Goal: Task Accomplishment & Management: Manage account settings

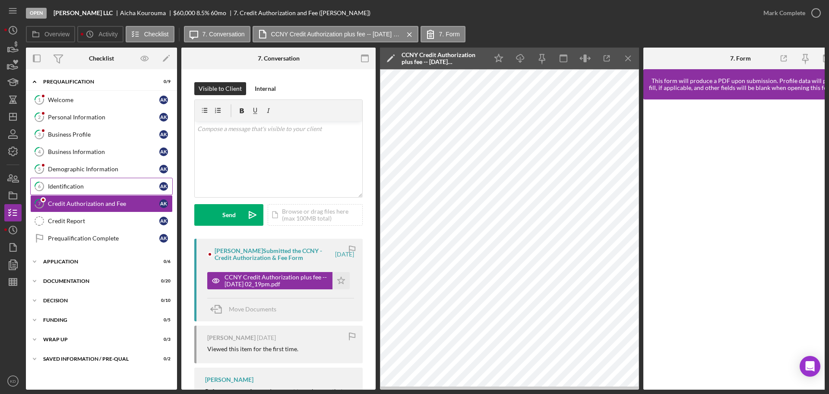
click at [67, 185] on div "Identification" at bounding box center [103, 186] width 111 height 7
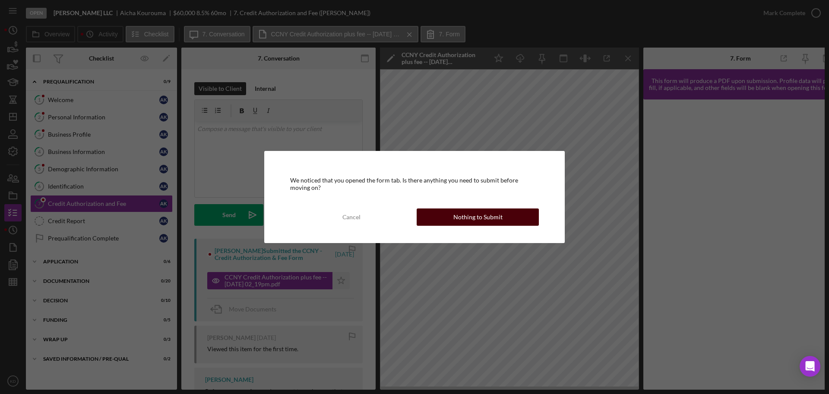
click at [492, 214] on div "Nothing to Submit" at bounding box center [478, 216] width 49 height 17
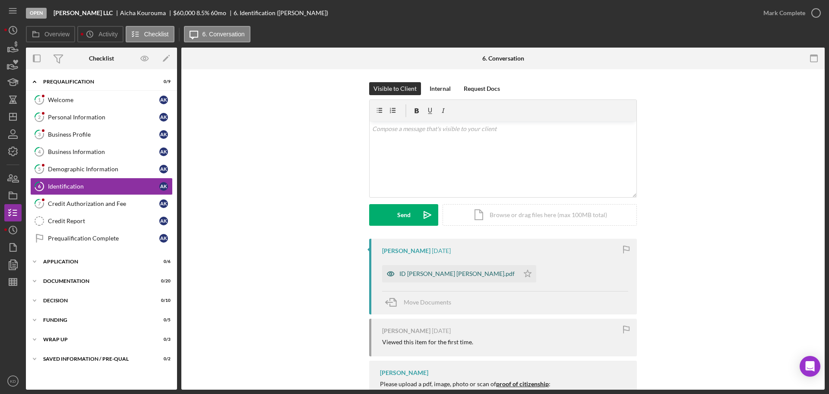
click at [454, 271] on div "ID [PERSON_NAME] [PERSON_NAME].pdf" at bounding box center [457, 273] width 115 height 7
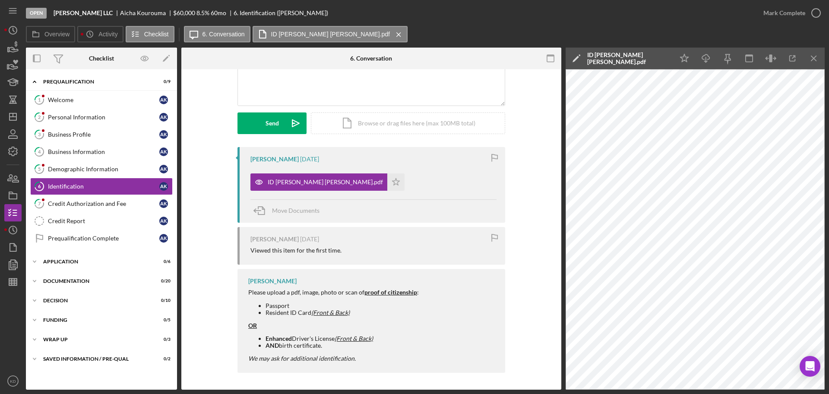
scroll to position [92, 0]
click at [69, 99] on div "Welcome" at bounding box center [103, 99] width 111 height 7
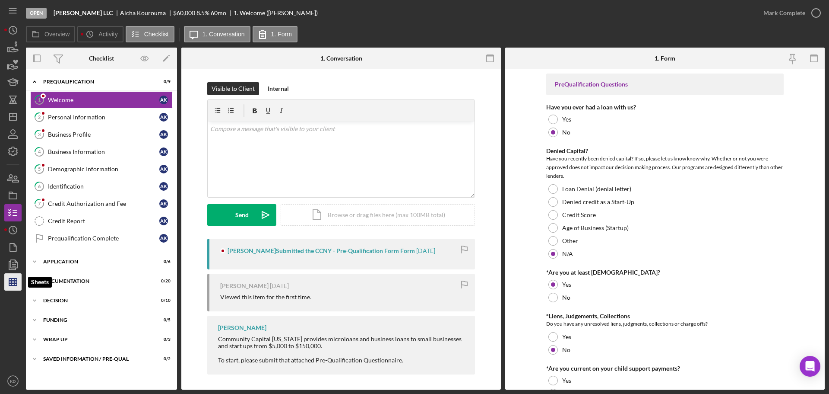
click at [11, 282] on line "button" at bounding box center [13, 282] width 8 height 0
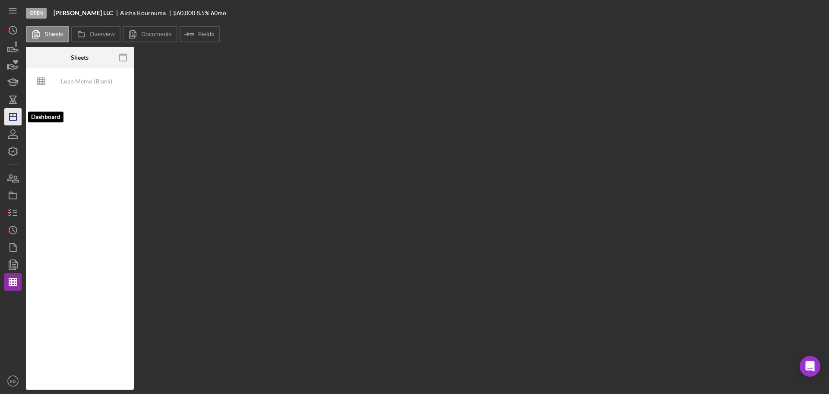
click at [13, 120] on icon "Icon/Dashboard" at bounding box center [13, 117] width 22 height 22
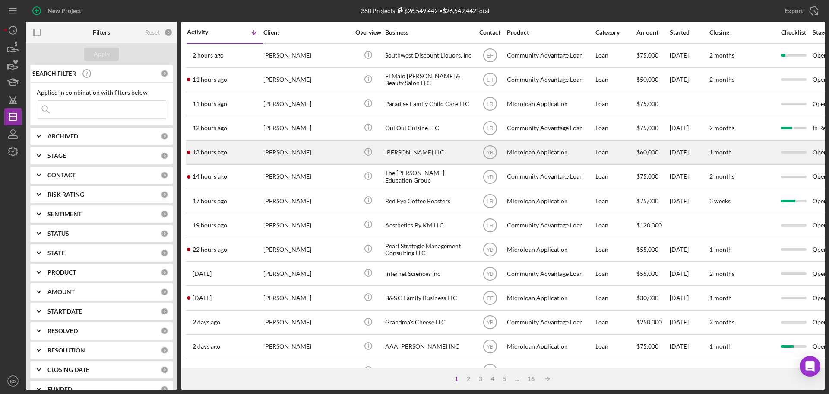
click at [400, 152] on div "[PERSON_NAME] LLC" at bounding box center [428, 152] width 86 height 23
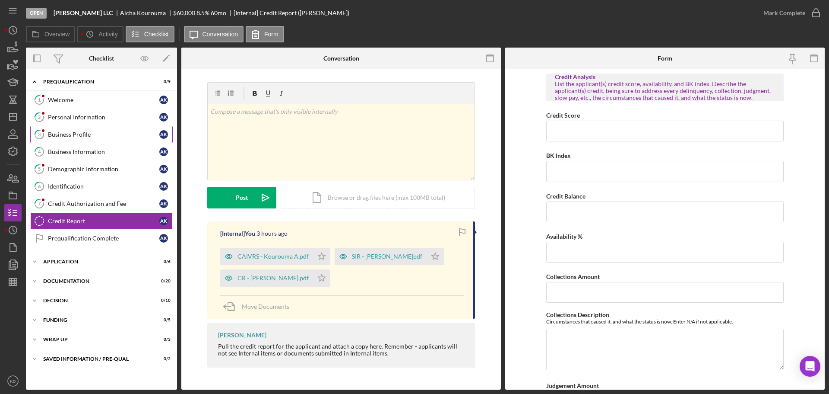
click at [79, 138] on div "Business Profile" at bounding box center [103, 134] width 111 height 7
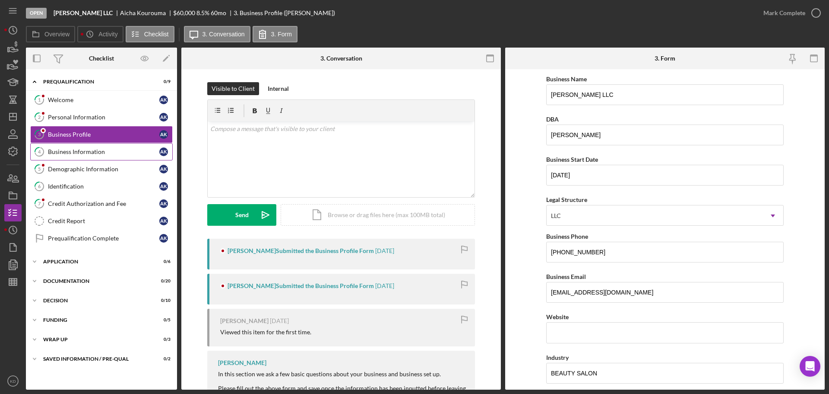
click at [84, 154] on div "Business Information" at bounding box center [103, 151] width 111 height 7
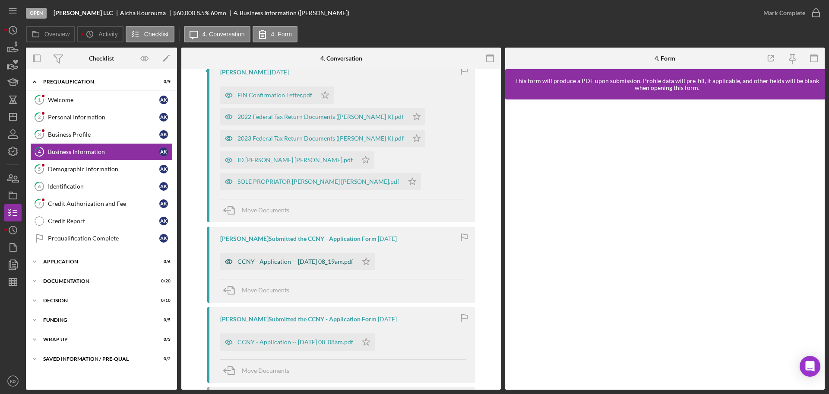
scroll to position [259, 0]
drag, startPoint x: 262, startPoint y: 264, endPoint x: 289, endPoint y: 262, distance: 27.2
click at [263, 264] on div "CCNY - Application -- [DATE] 08_19am.pdf" at bounding box center [296, 260] width 116 height 7
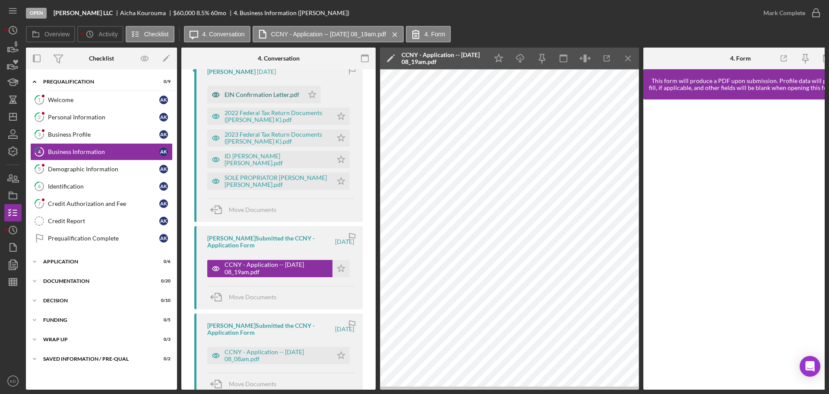
click at [260, 92] on div "EIN Confirmation Letter.pdf" at bounding box center [262, 94] width 75 height 7
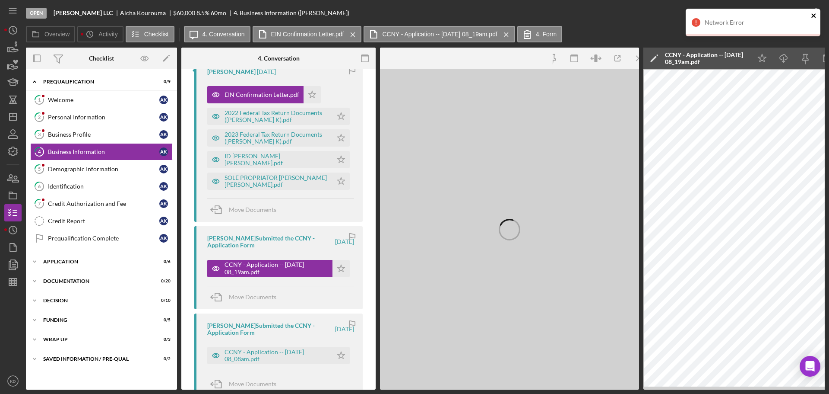
click at [813, 13] on icon "close" at bounding box center [814, 15] width 6 height 7
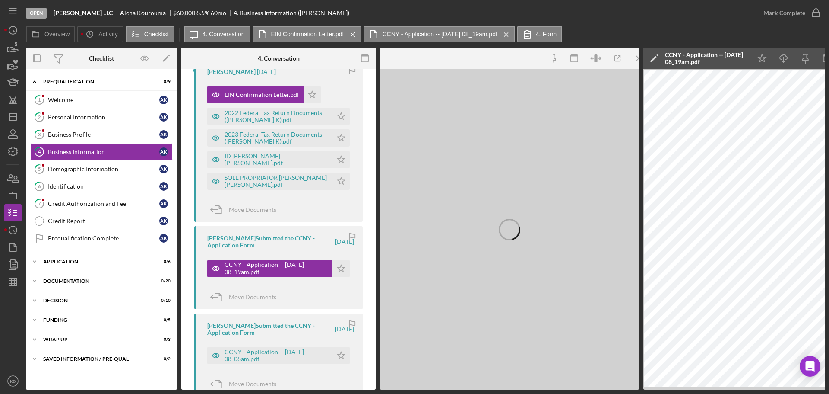
click at [372, 143] on div "Visible to Client Internal v Color teal Color pink Remove color Add row above A…" at bounding box center [278, 164] width 194 height 708
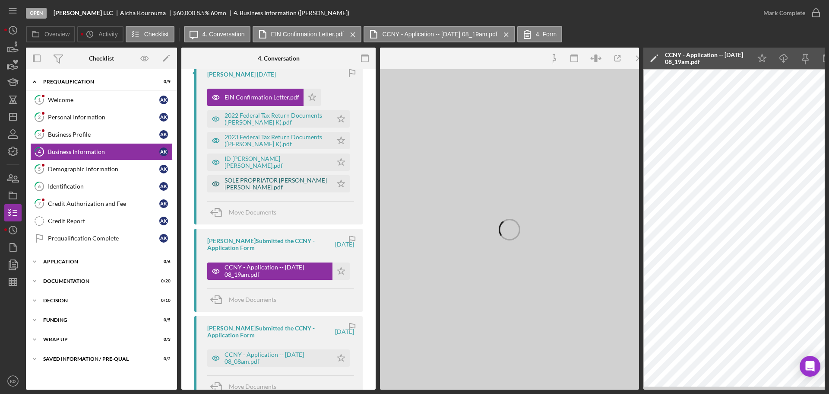
scroll to position [256, 0]
click at [64, 167] on div "Demographic Information" at bounding box center [103, 168] width 111 height 7
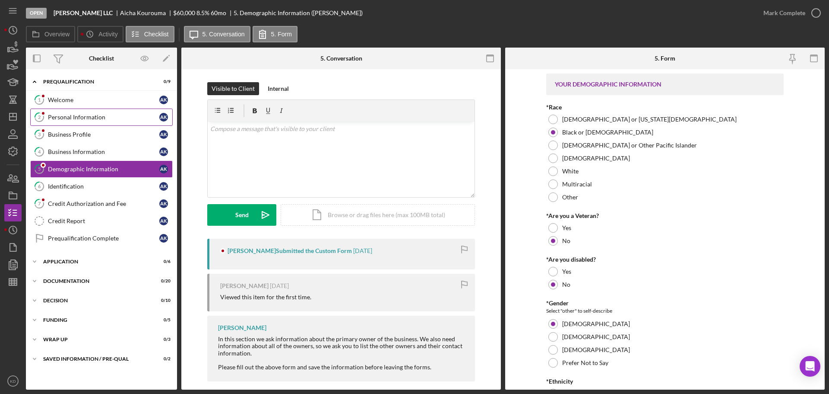
click at [76, 119] on div "Personal Information" at bounding box center [103, 117] width 111 height 7
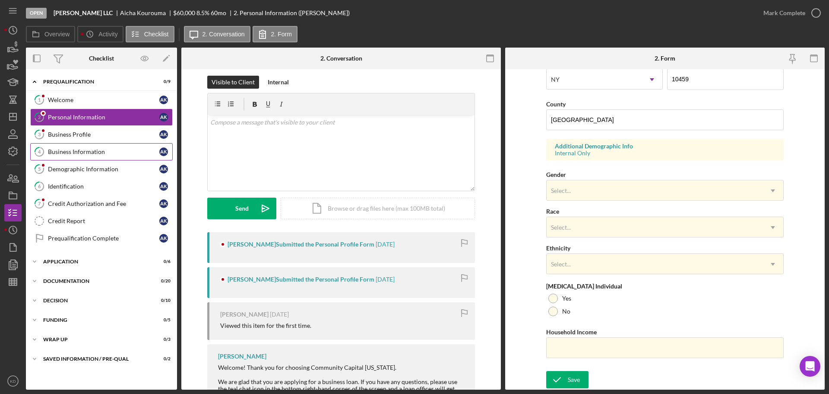
scroll to position [7, 0]
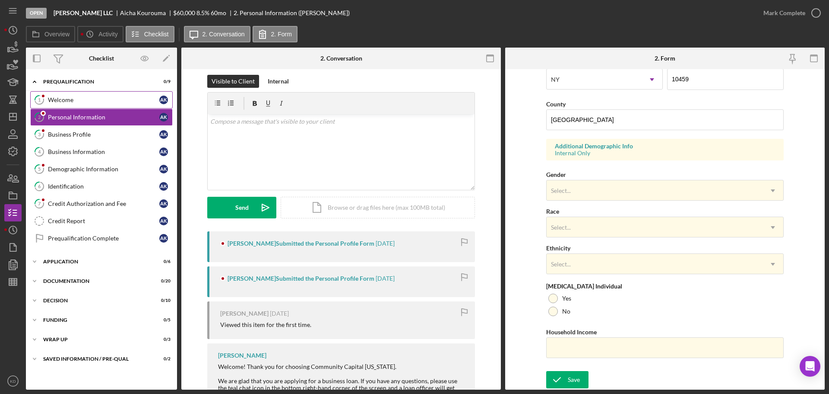
click at [65, 100] on div "Welcome" at bounding box center [103, 99] width 111 height 7
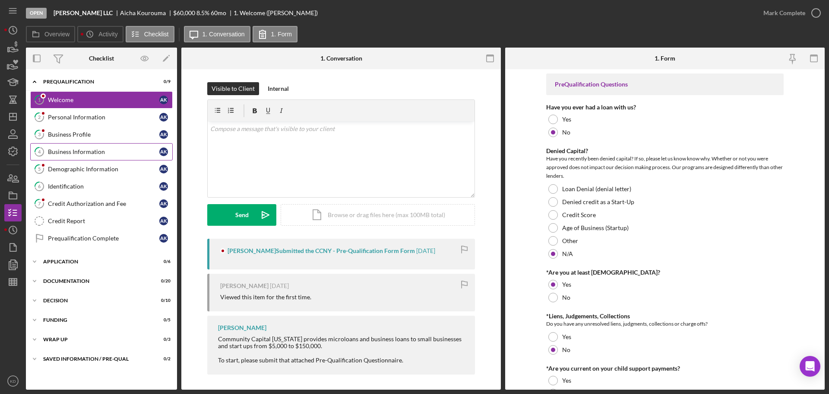
click at [62, 150] on div "Business Information" at bounding box center [103, 151] width 111 height 7
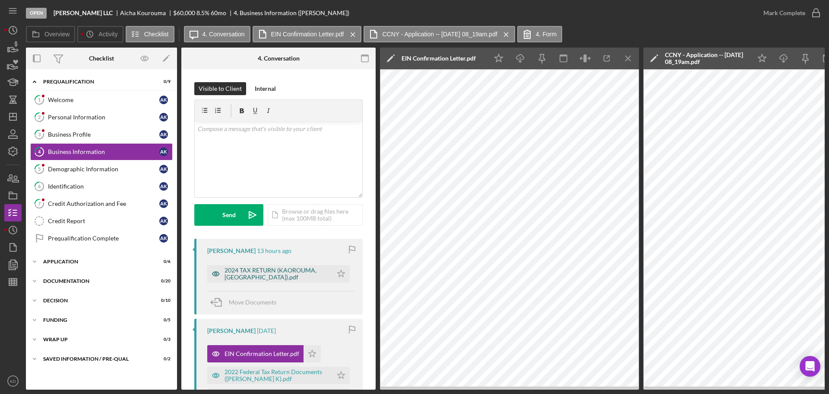
click at [272, 270] on div "2024 TAX RETURN (KAOROUMA, [GEOGRAPHIC_DATA]).pdf" at bounding box center [277, 274] width 104 height 14
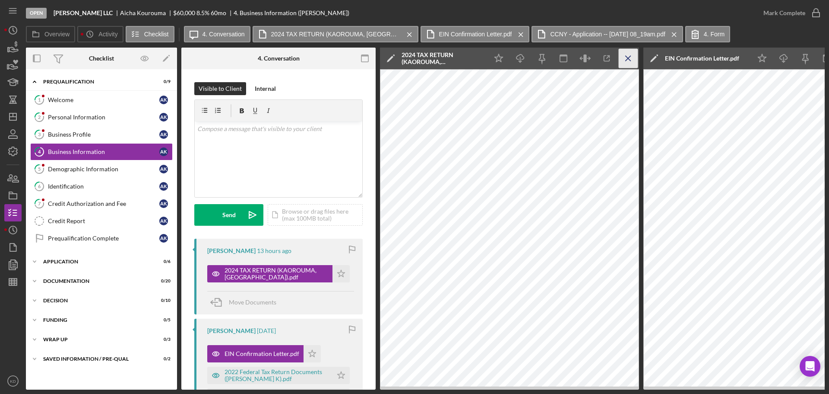
click at [628, 54] on icon "Icon/Menu Close" at bounding box center [628, 58] width 19 height 19
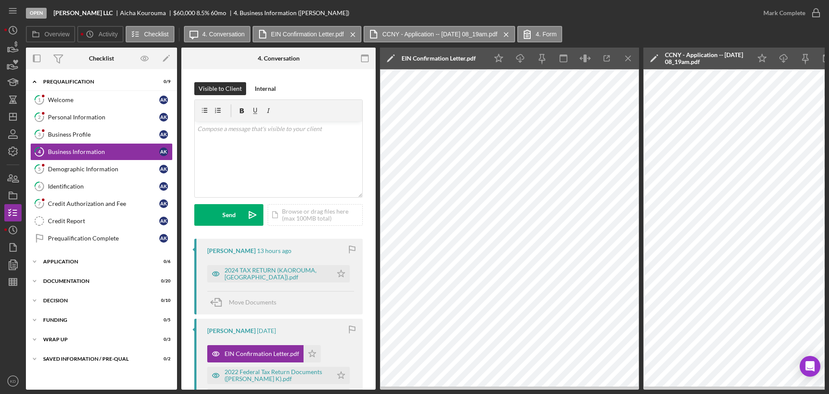
click at [628, 54] on icon "Icon/Menu Close" at bounding box center [628, 58] width 19 height 19
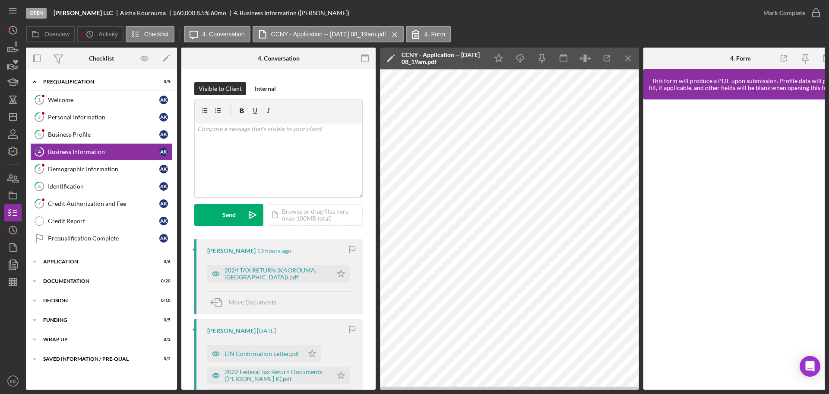
click at [628, 54] on icon "Icon/Menu Close" at bounding box center [628, 58] width 19 height 19
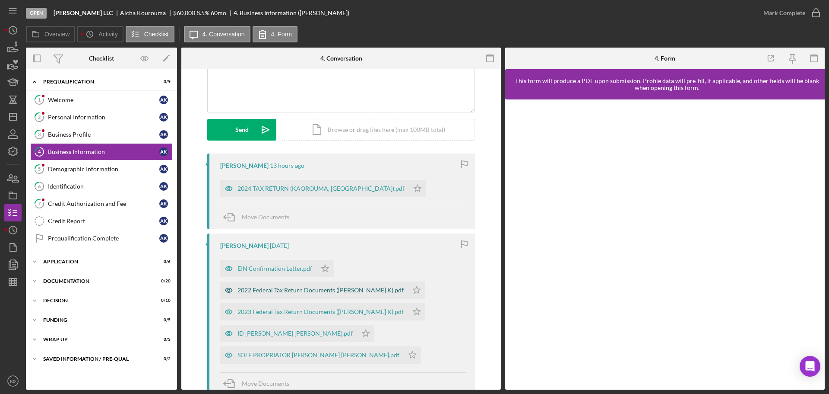
scroll to position [86, 0]
click at [277, 289] on div "2022 Federal Tax Return Documents ([PERSON_NAME] K).pdf" at bounding box center [321, 289] width 166 height 7
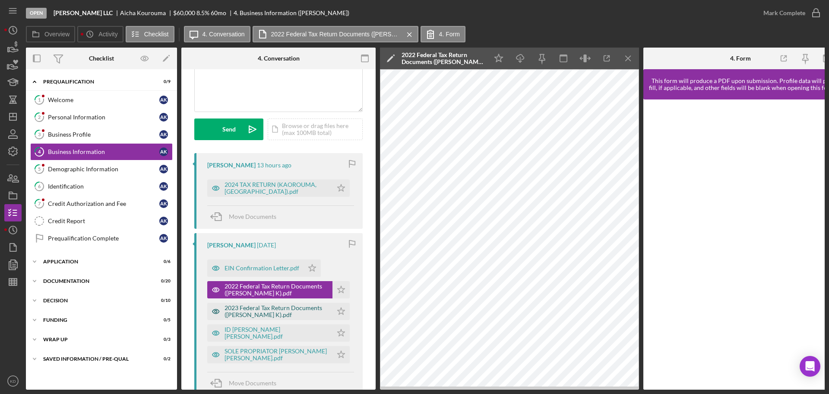
click at [265, 308] on div "2023 Federal Tax Return Documents ([PERSON_NAME] K).pdf" at bounding box center [277, 311] width 104 height 14
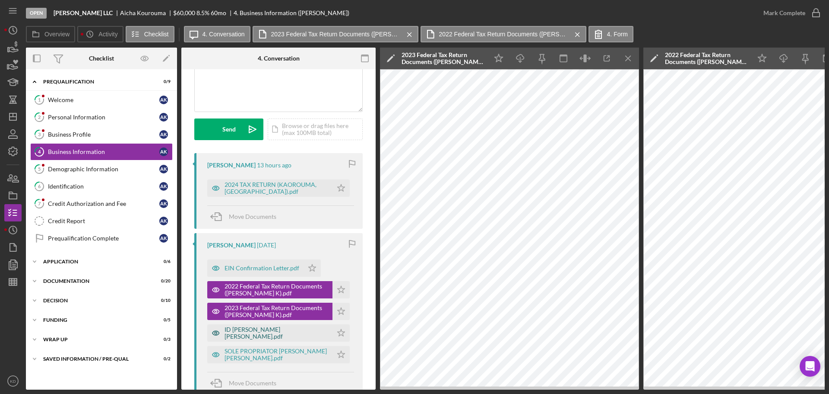
click at [276, 334] on div "ID [PERSON_NAME] [PERSON_NAME].pdf" at bounding box center [277, 333] width 104 height 14
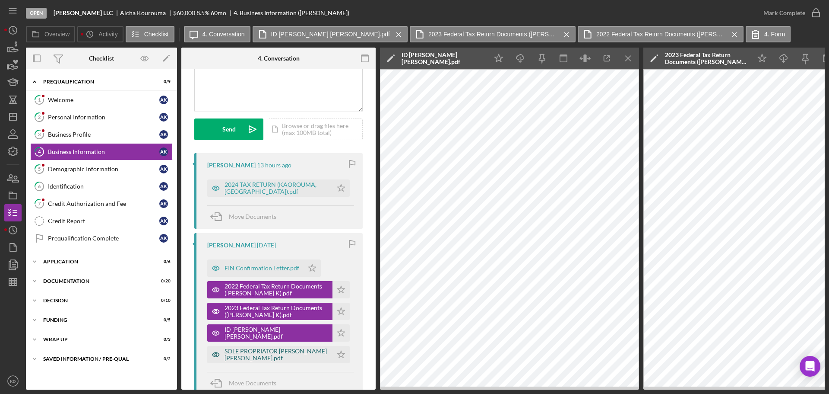
click at [225, 352] on div "SOLE PROPRIATOR [PERSON_NAME] [PERSON_NAME].pdf" at bounding box center [277, 354] width 104 height 14
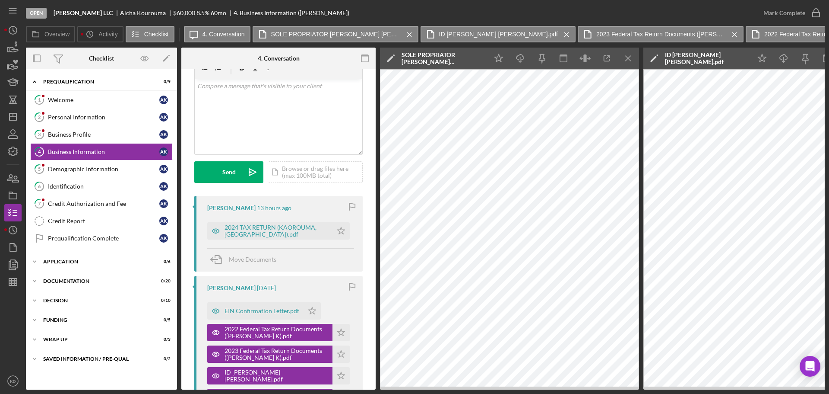
scroll to position [42, 0]
click at [629, 55] on icon "Icon/Menu Close" at bounding box center [628, 58] width 19 height 19
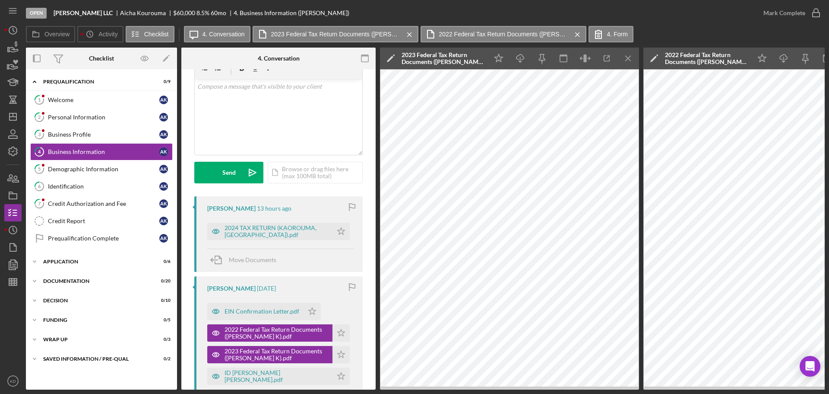
click at [629, 55] on icon "Icon/Menu Close" at bounding box center [628, 58] width 19 height 19
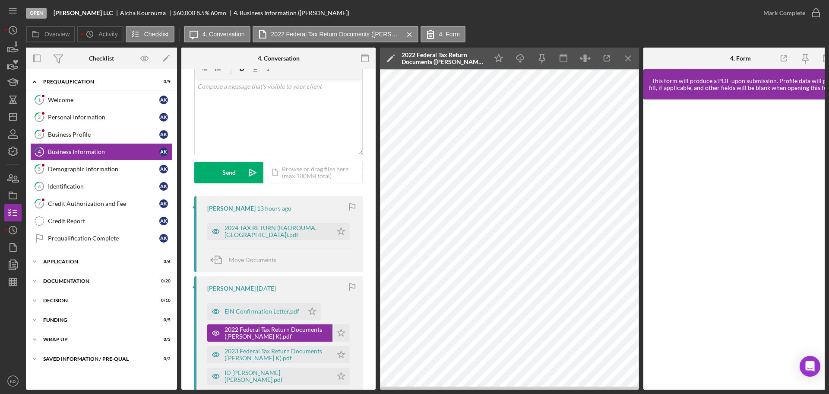
click at [629, 55] on icon "Icon/Menu Close" at bounding box center [628, 58] width 19 height 19
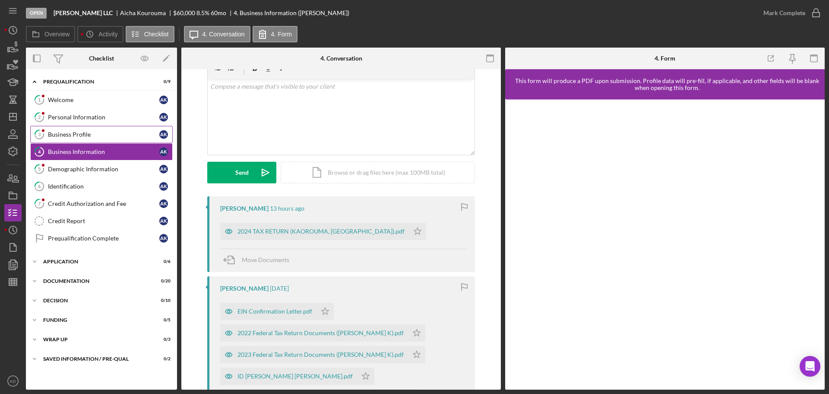
click at [67, 137] on div "Business Profile" at bounding box center [103, 134] width 111 height 7
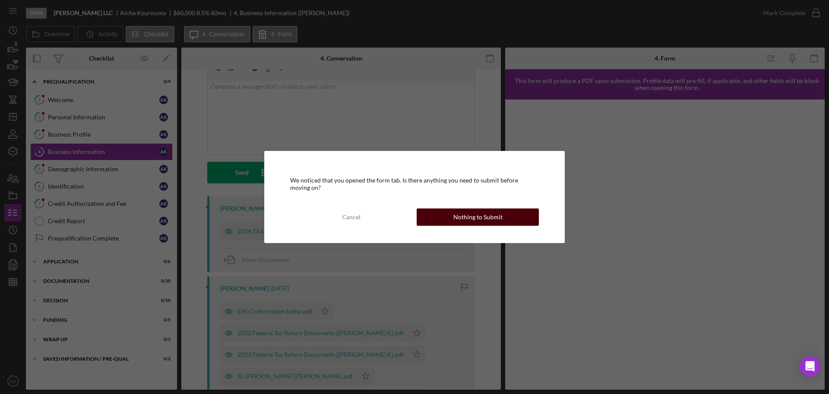
drag, startPoint x: 476, startPoint y: 216, endPoint x: 637, endPoint y: 239, distance: 162.8
click at [476, 215] on div "Nothing to Submit" at bounding box center [478, 216] width 49 height 17
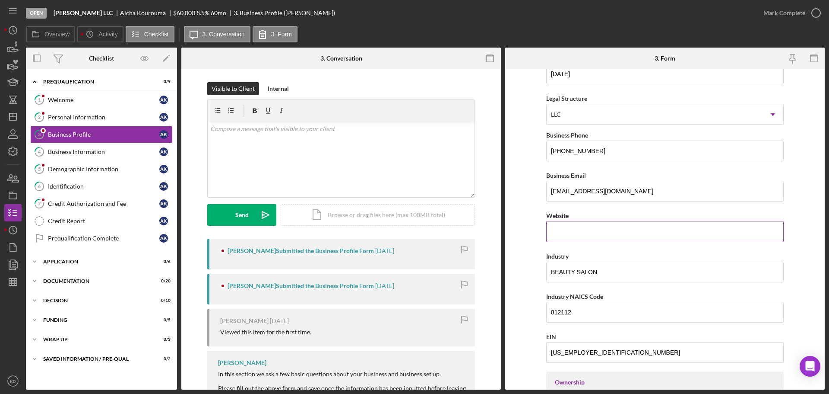
scroll to position [43, 0]
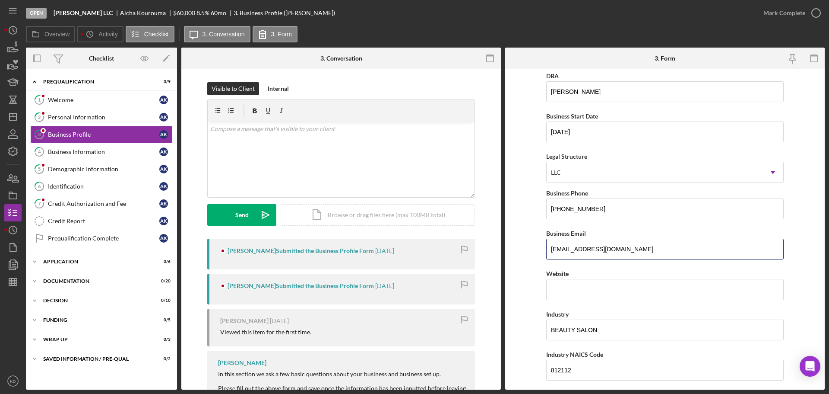
drag, startPoint x: 629, startPoint y: 249, endPoint x: 545, endPoint y: 253, distance: 84.8
click at [545, 253] on form "Business Name [PERSON_NAME] LLC DBA [PERSON_NAME] Business Start Date [DATE] Le…" at bounding box center [665, 229] width 320 height 320
click at [15, 116] on icon "Icon/Dashboard" at bounding box center [13, 117] width 22 height 22
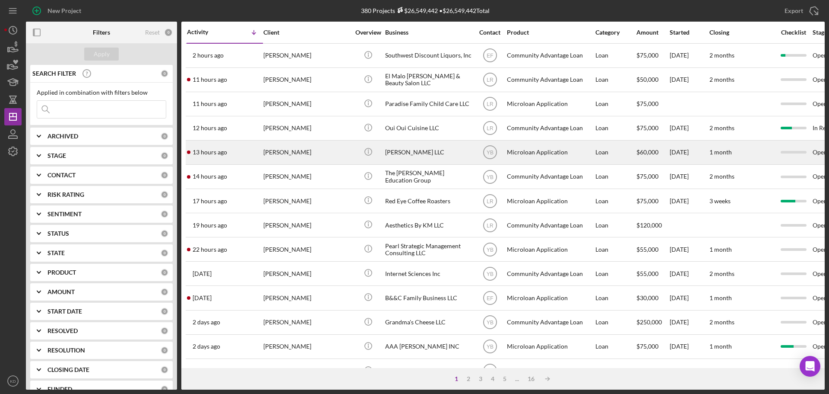
click at [411, 148] on div "[PERSON_NAME] LLC" at bounding box center [428, 152] width 86 height 23
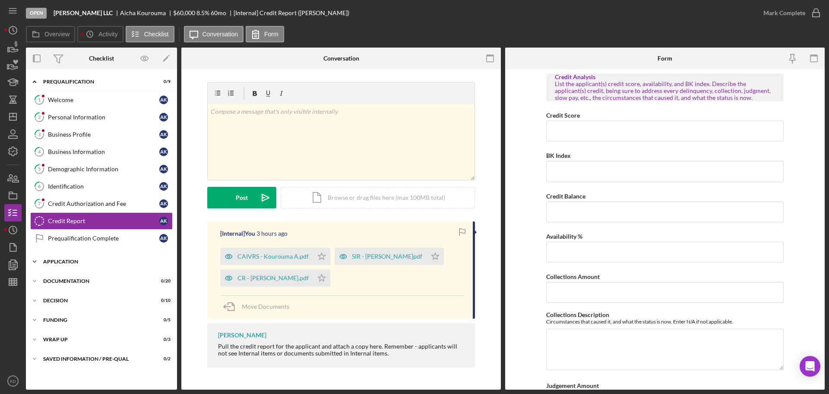
click at [34, 260] on icon "Icon/Expander" at bounding box center [34, 261] width 17 height 17
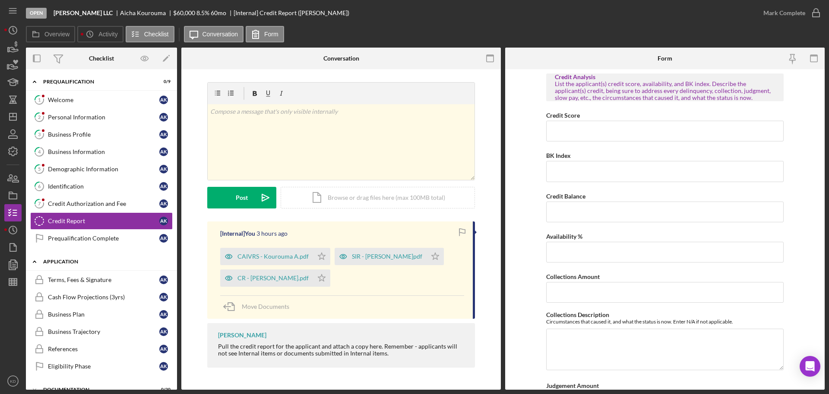
click at [34, 260] on icon "Icon/Expander" at bounding box center [34, 261] width 17 height 17
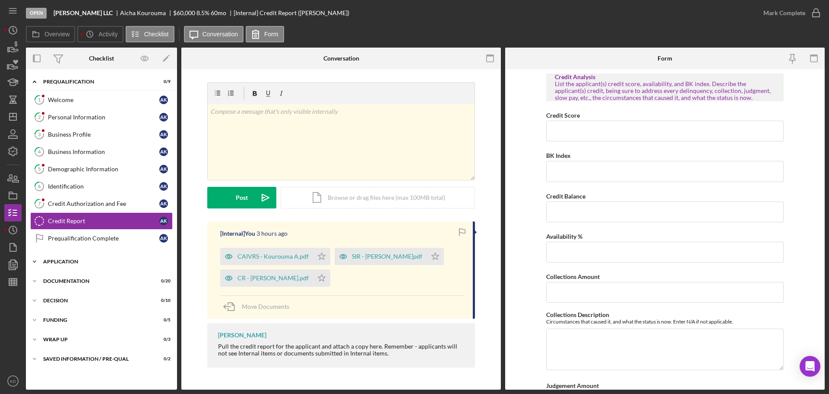
click at [34, 260] on icon "Icon/Expander" at bounding box center [34, 261] width 17 height 17
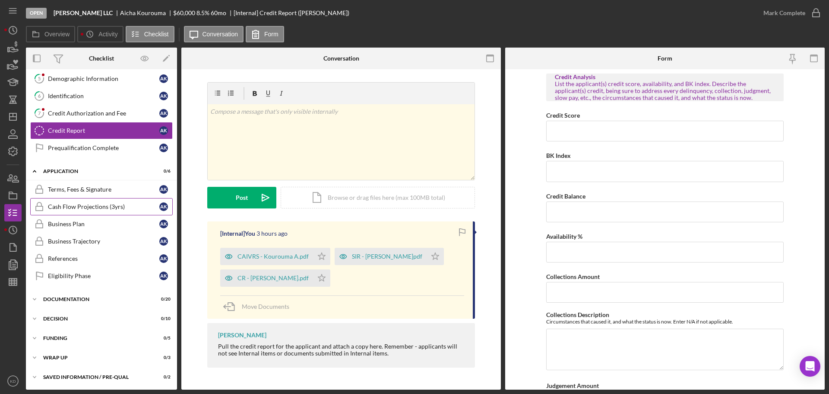
scroll to position [91, 0]
click at [34, 172] on icon "Icon/Expander" at bounding box center [34, 170] width 17 height 17
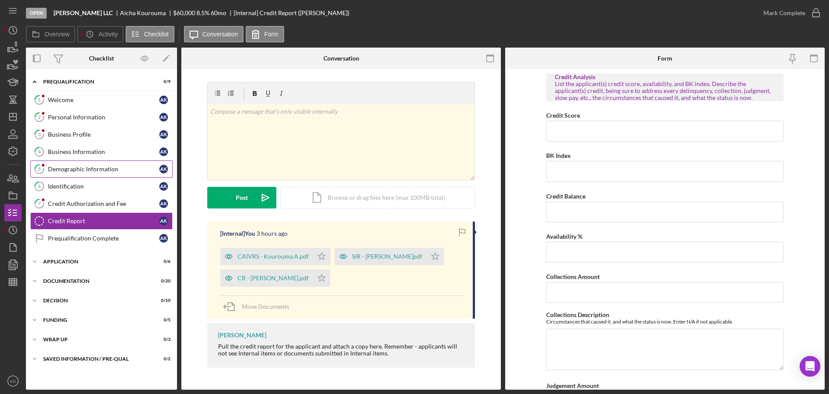
scroll to position [0, 0]
click at [36, 280] on polyline at bounding box center [34, 281] width 3 height 2
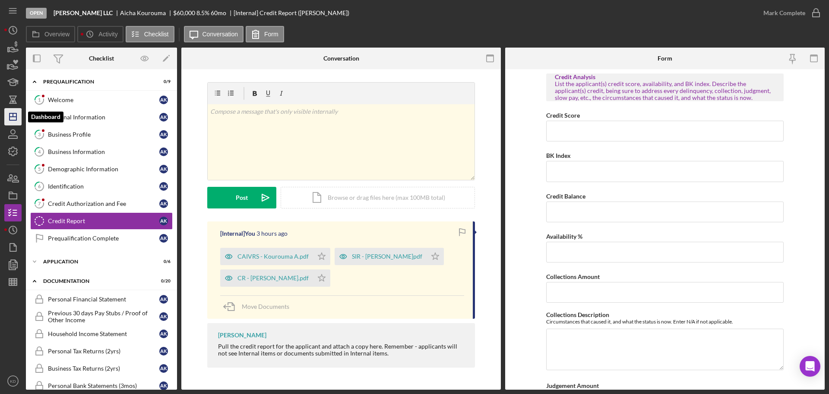
click at [14, 118] on icon "Icon/Dashboard" at bounding box center [13, 117] width 22 height 22
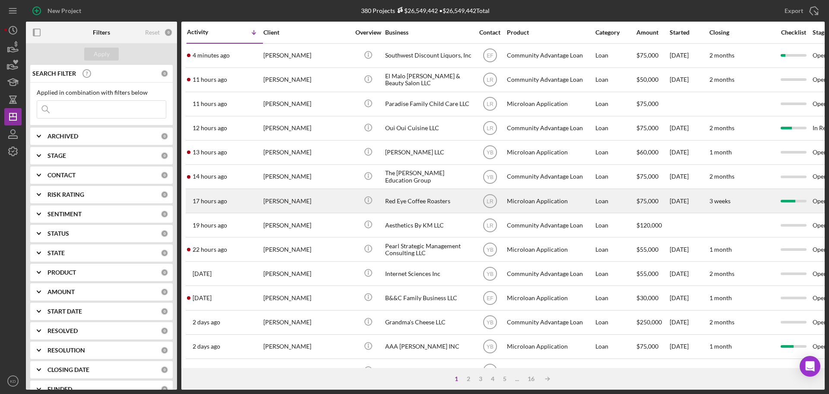
click at [416, 202] on div "Red Eye Coffee Roasters" at bounding box center [428, 200] width 86 height 23
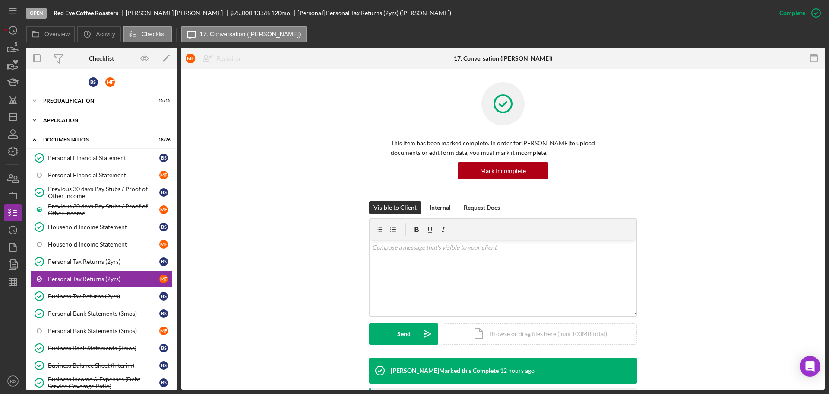
click at [32, 118] on icon "Icon/Expander" at bounding box center [34, 119] width 17 height 17
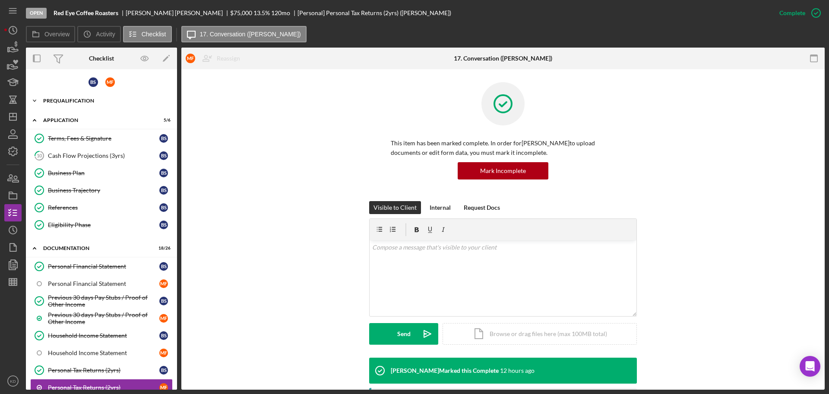
click at [32, 102] on icon "Icon/Expander" at bounding box center [34, 100] width 17 height 17
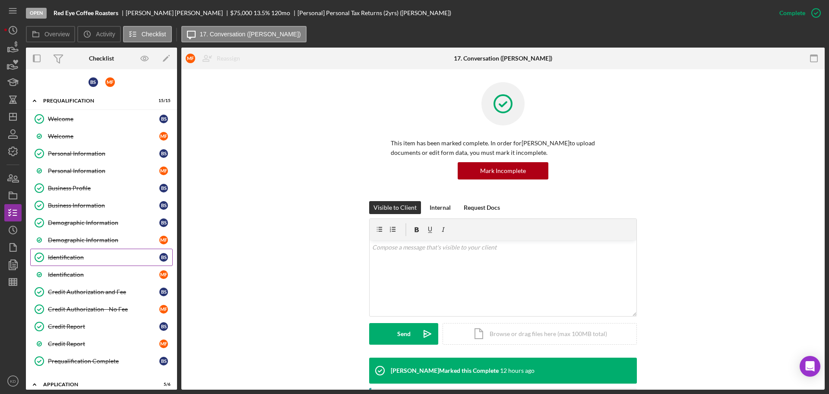
click at [65, 258] on div "Identification" at bounding box center [103, 257] width 111 height 7
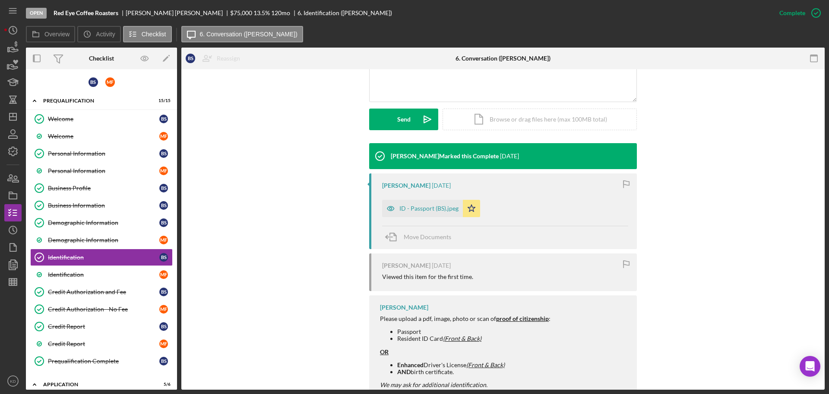
scroll to position [241, 0]
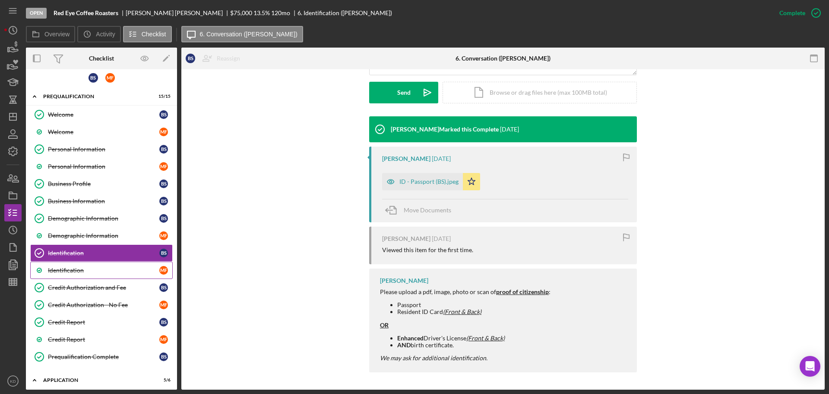
click at [55, 269] on div "Identification" at bounding box center [103, 270] width 111 height 7
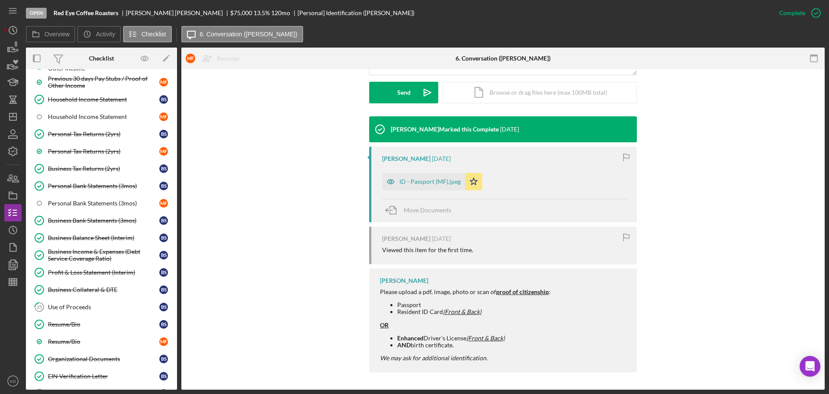
scroll to position [500, 0]
click at [70, 322] on div "Resume/Bio" at bounding box center [103, 323] width 111 height 7
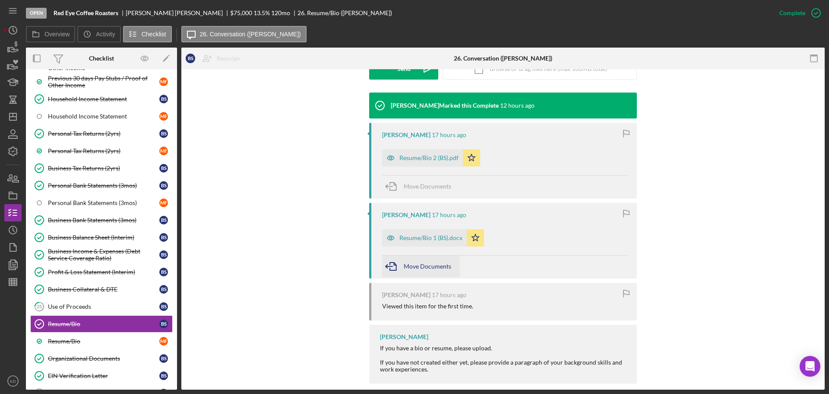
scroll to position [276, 0]
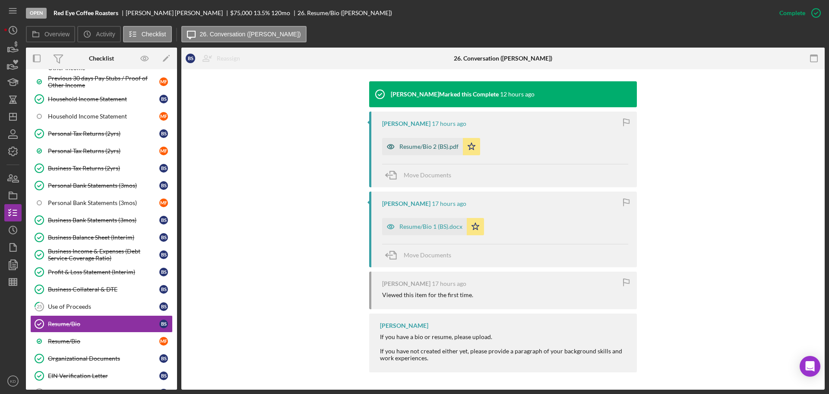
click at [447, 149] on div "Resume/Bio 2 (BS).pdf" at bounding box center [429, 146] width 59 height 7
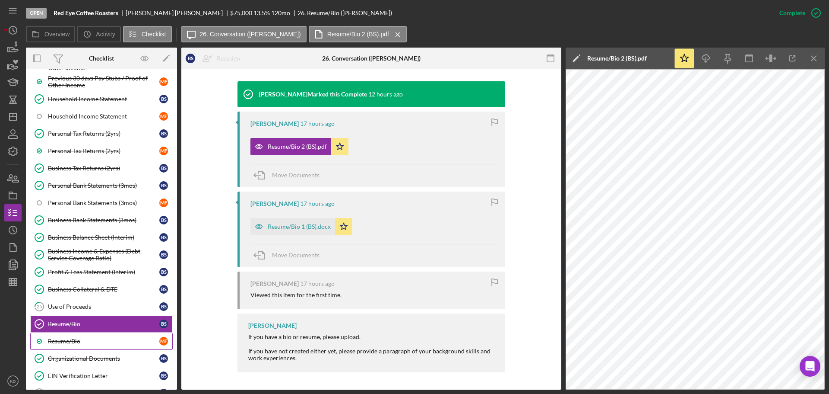
click at [67, 340] on div "Resume/Bio" at bounding box center [103, 340] width 111 height 7
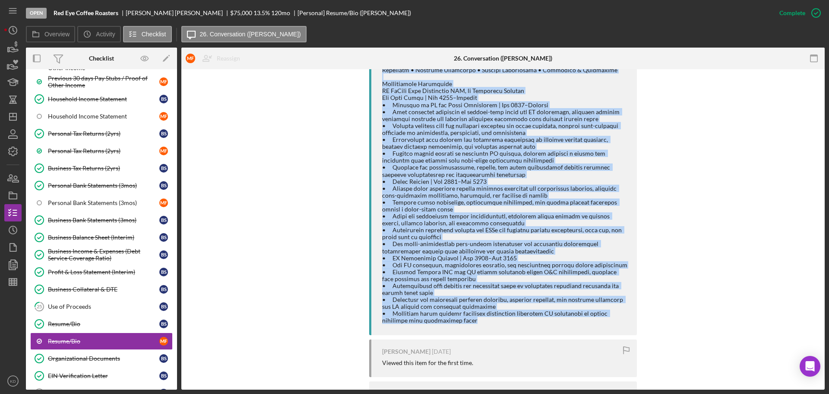
scroll to position [432, 0]
drag, startPoint x: 378, startPoint y: 149, endPoint x: 539, endPoint y: 326, distance: 238.8
click at [539, 326] on div "[PERSON_NAME] 24 hours ago" at bounding box center [503, 145] width 268 height 378
copy div "LOREMIP DOLORSITAME Consec, AD | 248-570-4530 | e.seddoei00@tempo.inc | utlabor…"
click at [457, 126] on div at bounding box center [505, 150] width 246 height 348
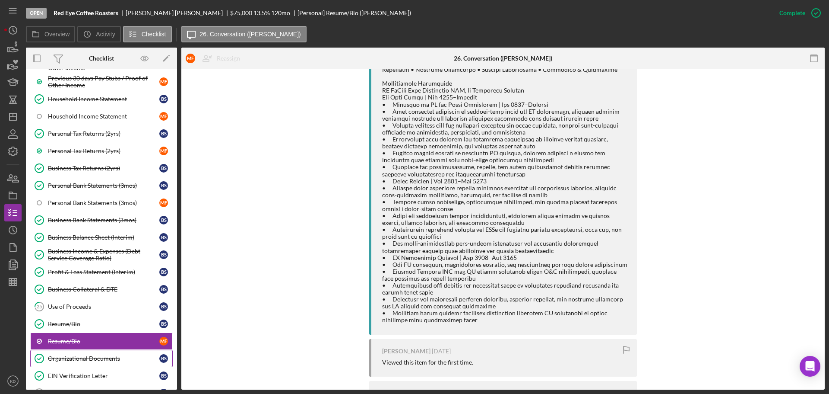
click at [81, 357] on div "Organizational Documents" at bounding box center [103, 358] width 111 height 7
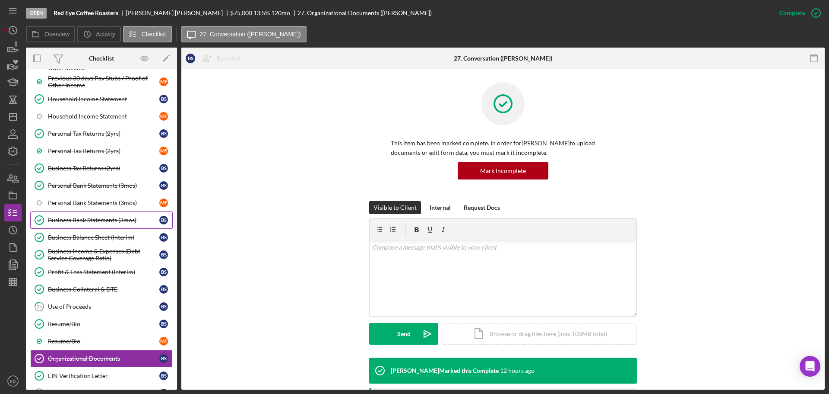
drag, startPoint x: 87, startPoint y: 219, endPoint x: 100, endPoint y: 217, distance: 13.1
click at [87, 219] on div "Business Bank Statements (3mos)" at bounding box center [103, 219] width 111 height 7
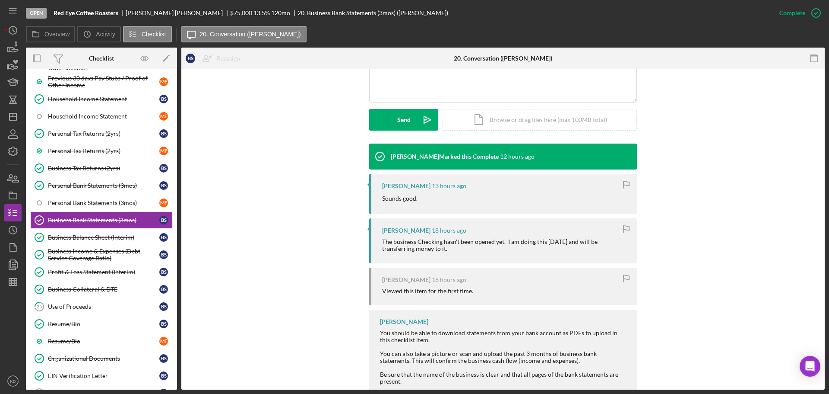
scroll to position [238, 0]
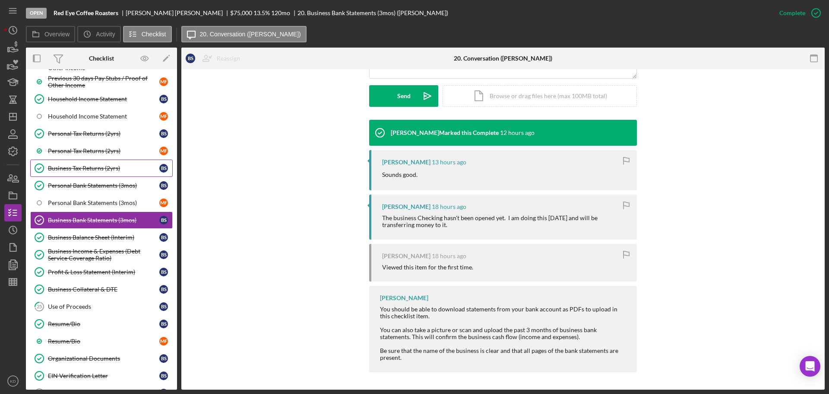
click at [59, 166] on div "Business Tax Returns (2yrs)" at bounding box center [103, 168] width 111 height 7
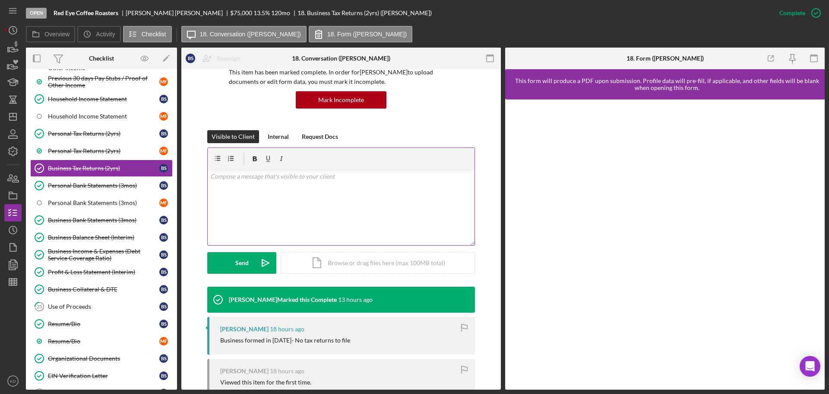
scroll to position [165, 0]
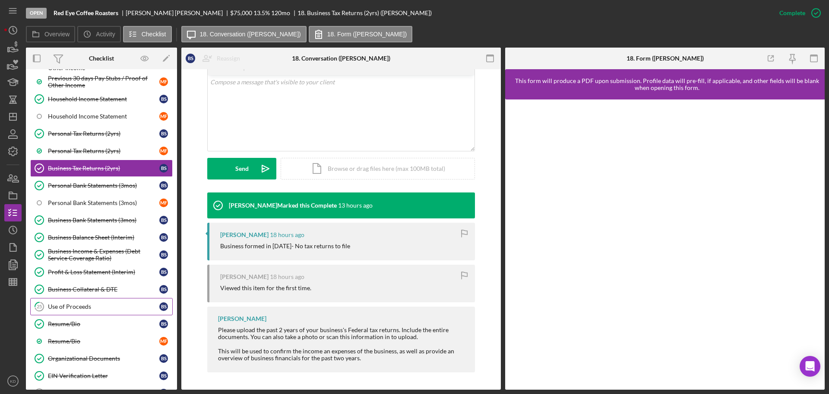
drag, startPoint x: 66, startPoint y: 308, endPoint x: 73, endPoint y: 309, distance: 7.4
click at [66, 308] on div "Use of Proceeds" at bounding box center [103, 306] width 111 height 7
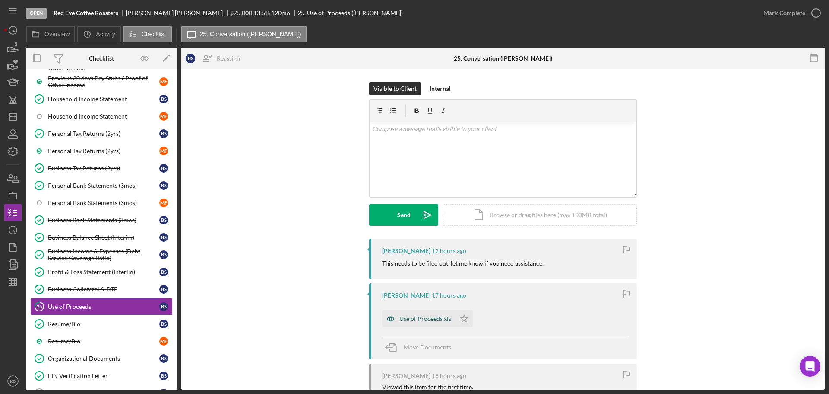
click at [432, 319] on div "Use of Proceeds.xls" at bounding box center [426, 318] width 52 height 7
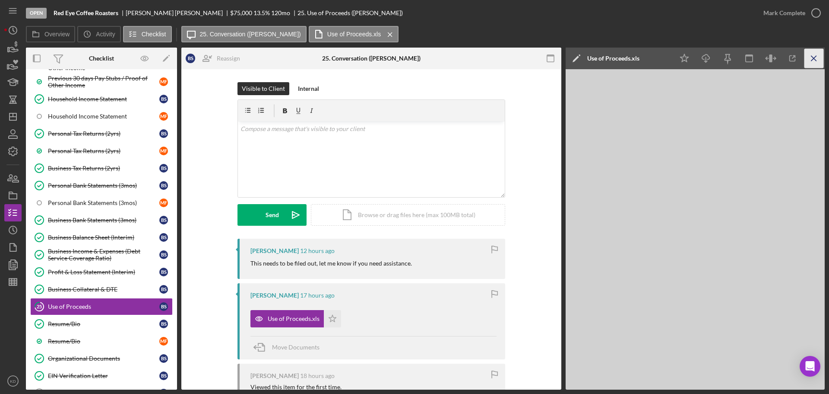
click at [816, 54] on icon "Icon/Menu Close" at bounding box center [814, 58] width 19 height 19
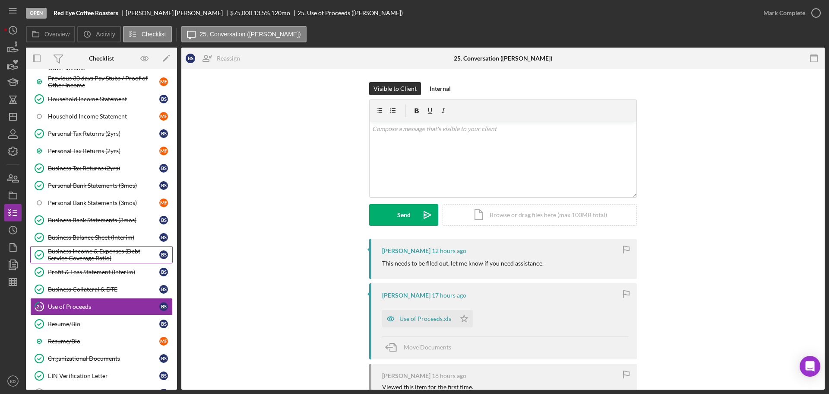
drag, startPoint x: 79, startPoint y: 238, endPoint x: 153, endPoint y: 252, distance: 74.7
click at [79, 238] on div "Business Balance Sheet (Interim)" at bounding box center [103, 237] width 111 height 7
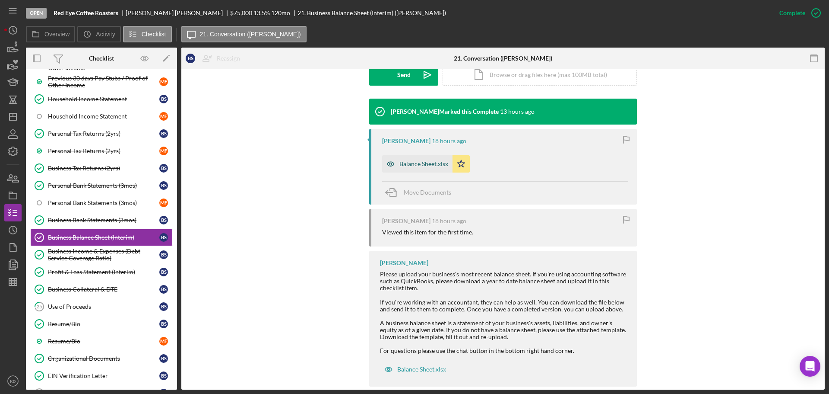
scroll to position [259, 0]
click at [432, 161] on div "Balance Sheet.xlsx" at bounding box center [424, 163] width 49 height 7
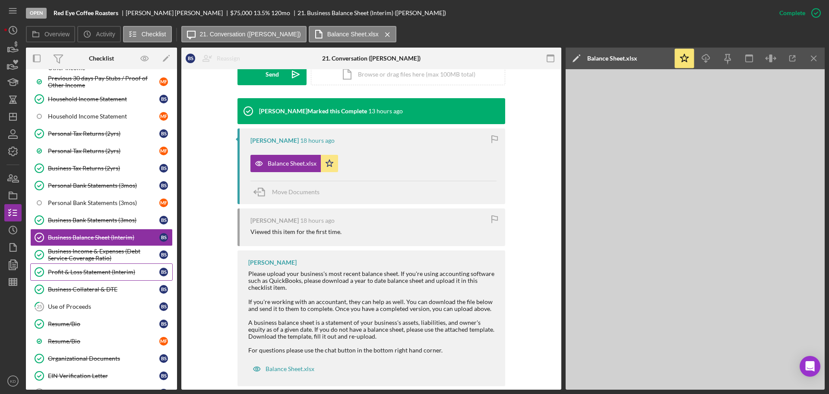
click at [120, 270] on div "Profit & Loss Statement (Interim)" at bounding box center [103, 271] width 111 height 7
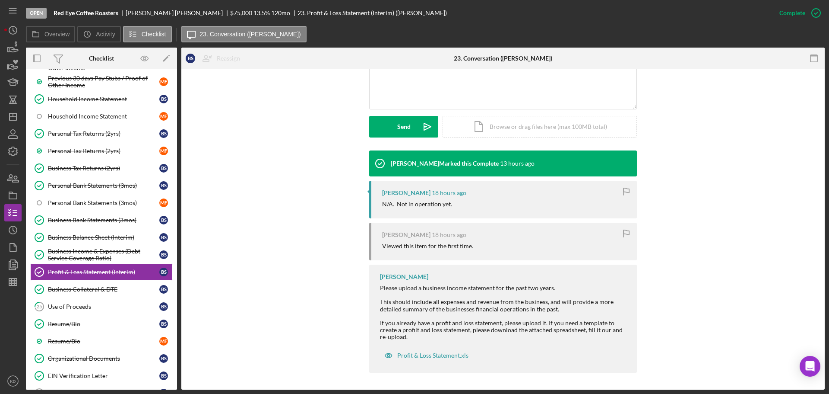
scroll to position [207, 0]
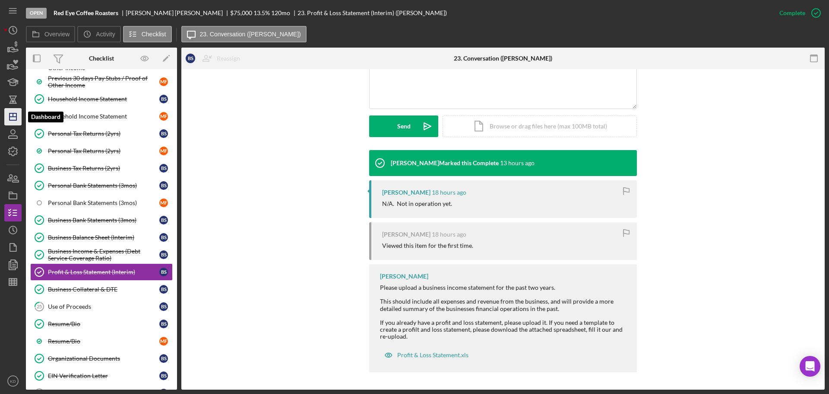
click at [16, 116] on polygon "button" at bounding box center [13, 116] width 7 height 7
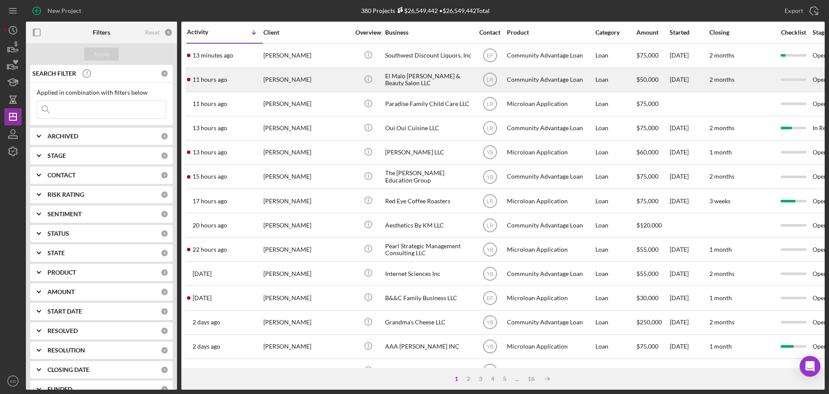
click at [266, 79] on div "[PERSON_NAME]" at bounding box center [307, 79] width 86 height 23
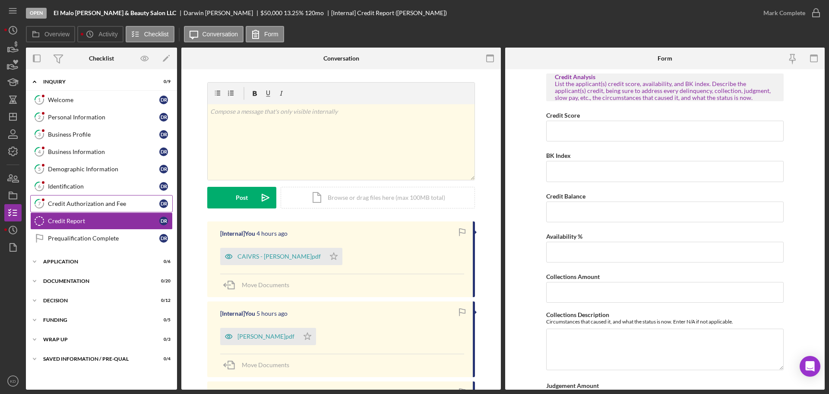
click at [86, 199] on link "7 Credit Authorization and Fee D R" at bounding box center [101, 203] width 143 height 17
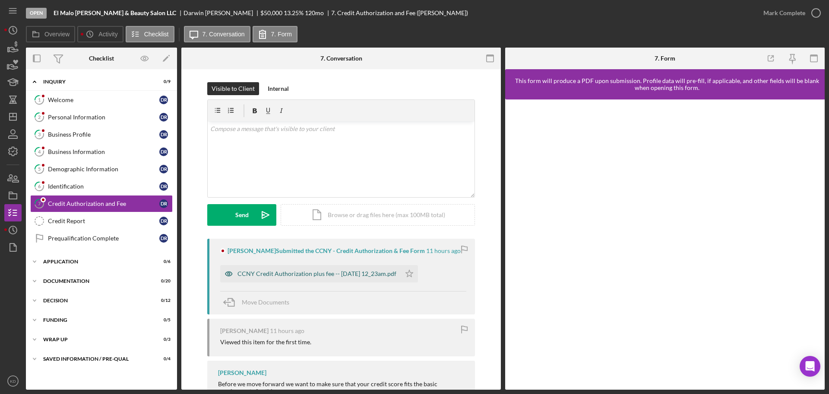
drag, startPoint x: 324, startPoint y: 271, endPoint x: 367, endPoint y: 275, distance: 43.3
click at [324, 272] on div "CCNY Credit Authorization plus fee -- [DATE] 12_23am.pdf" at bounding box center [317, 273] width 159 height 7
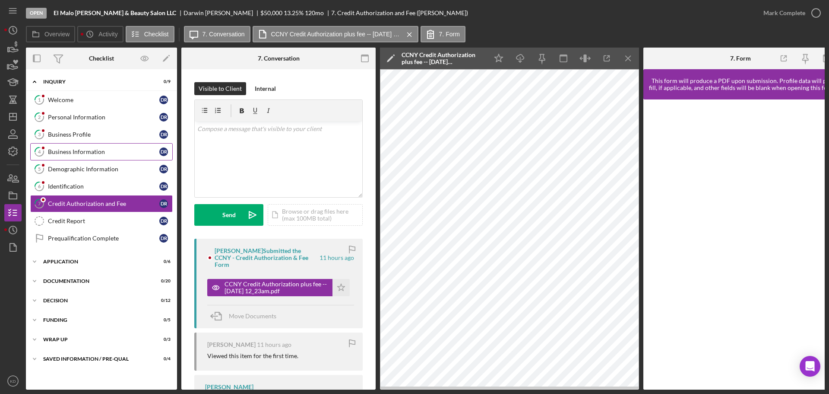
click at [94, 151] on div "Business Information" at bounding box center [103, 151] width 111 height 7
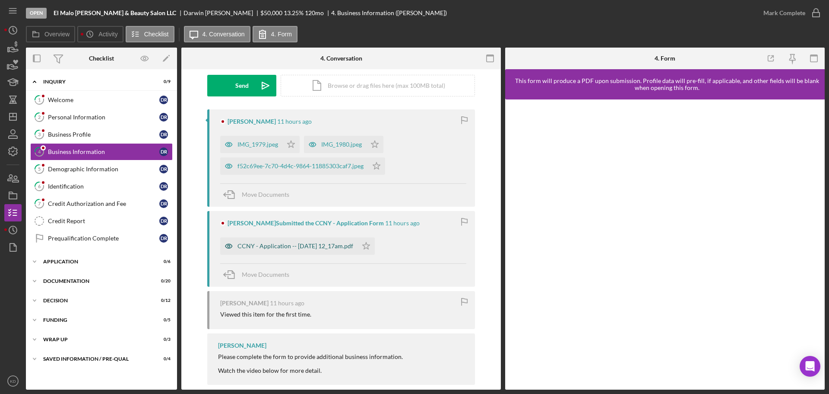
scroll to position [130, 0]
click at [267, 243] on div "CCNY - Application -- [DATE] 12_17am.pdf" at bounding box center [296, 245] width 116 height 7
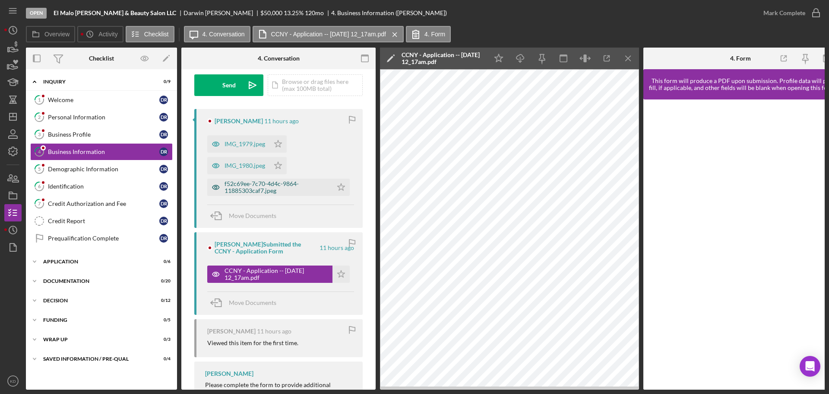
click at [248, 189] on div "f52c69ee-7c70-4d4c-9864-11885303caf7.jpeg" at bounding box center [277, 187] width 104 height 14
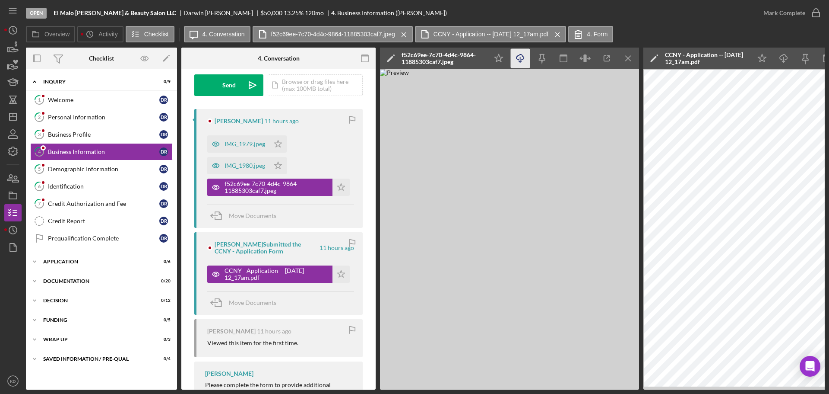
click at [518, 57] on icon "Icon/Download" at bounding box center [520, 58] width 19 height 19
click at [238, 164] on div "IMG_1980.jpeg" at bounding box center [245, 165] width 41 height 7
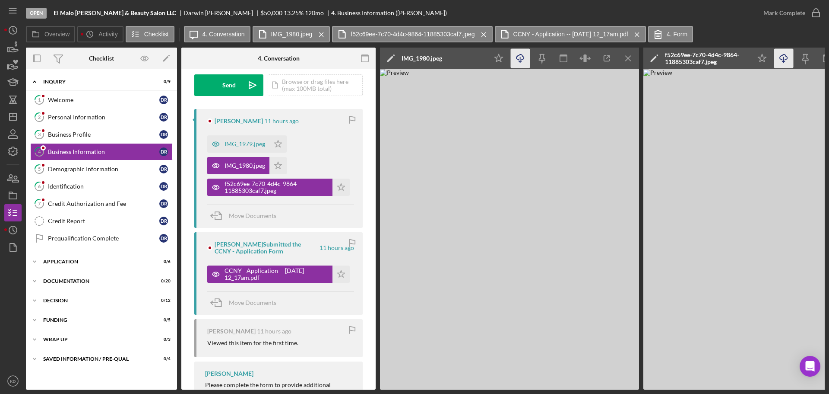
click at [520, 57] on icon "Icon/Download" at bounding box center [520, 58] width 19 height 19
click at [628, 54] on icon "Icon/Menu Close" at bounding box center [628, 58] width 19 height 19
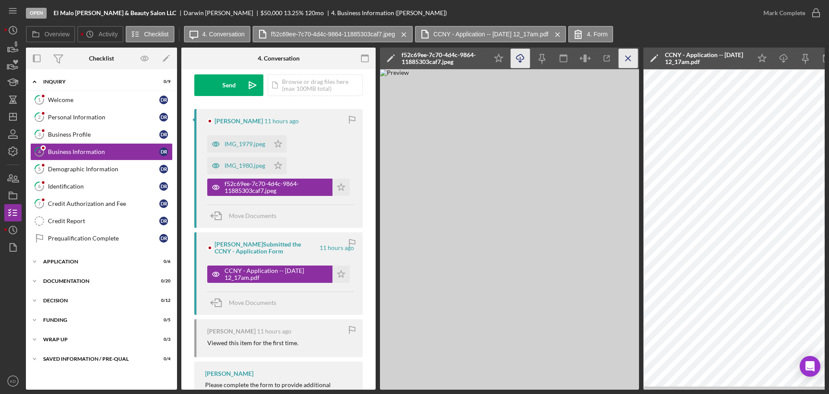
click at [628, 53] on icon "Icon/Menu Close" at bounding box center [628, 58] width 19 height 19
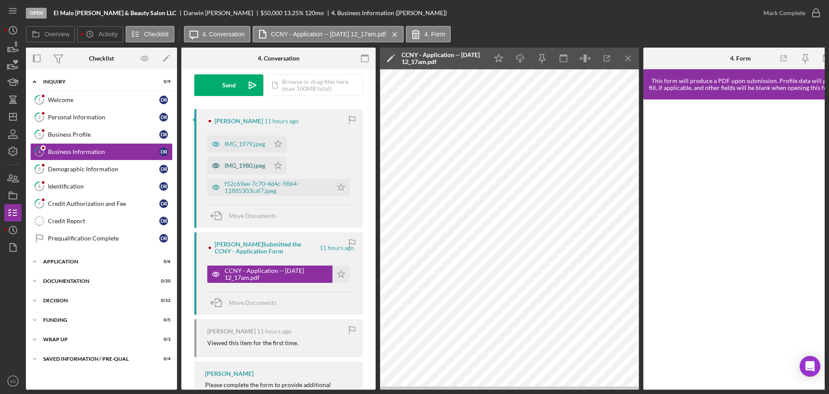
click at [245, 164] on div "IMG_1980.jpeg" at bounding box center [245, 165] width 41 height 7
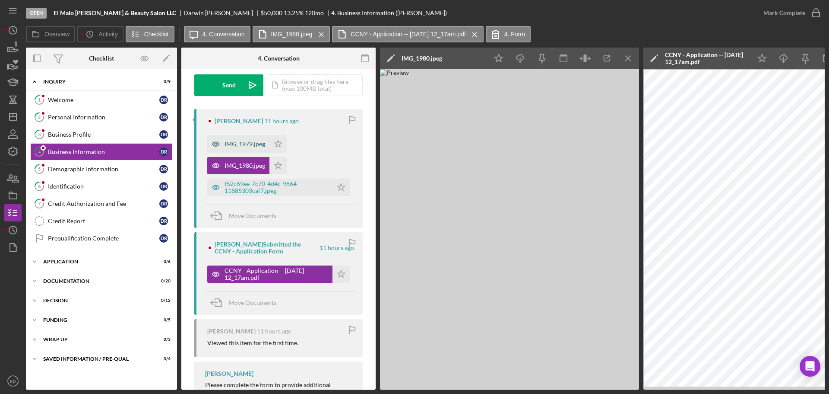
click at [243, 140] on div "IMG_1979.jpeg" at bounding box center [238, 143] width 62 height 17
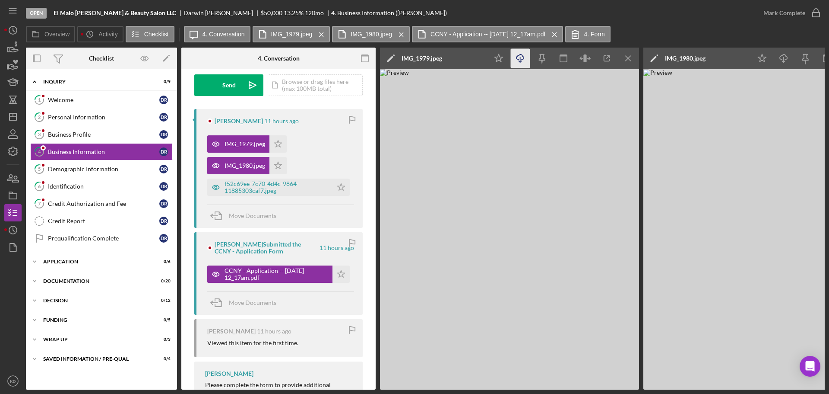
click at [517, 58] on icon "button" at bounding box center [520, 56] width 7 height 5
click at [91, 167] on div "Demographic Information" at bounding box center [103, 168] width 111 height 7
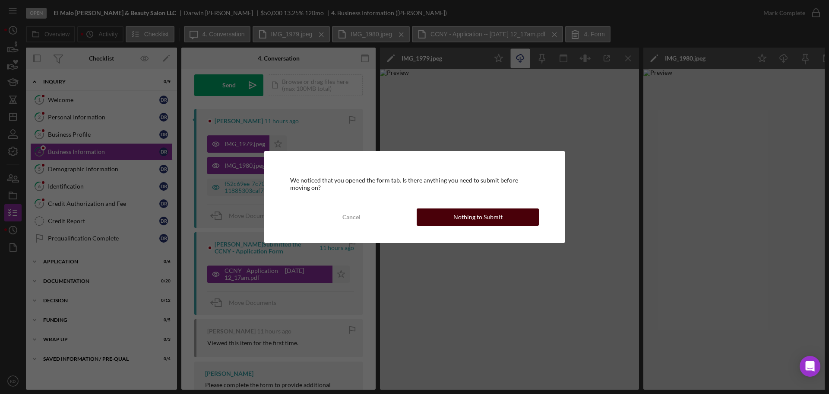
click at [489, 218] on div "Nothing to Submit" at bounding box center [478, 216] width 49 height 17
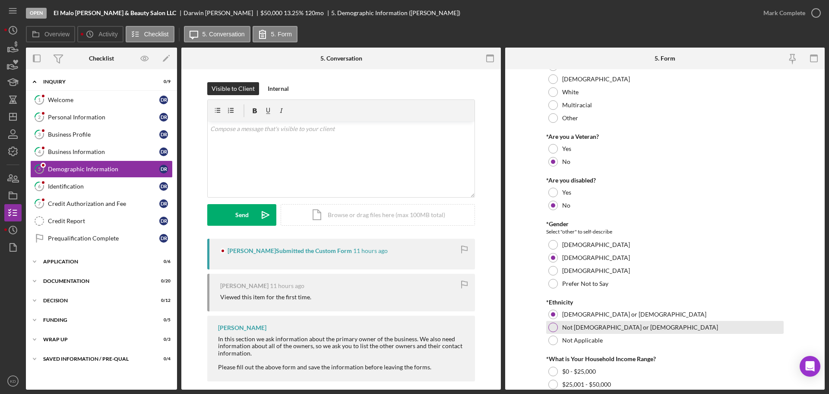
scroll to position [86, 0]
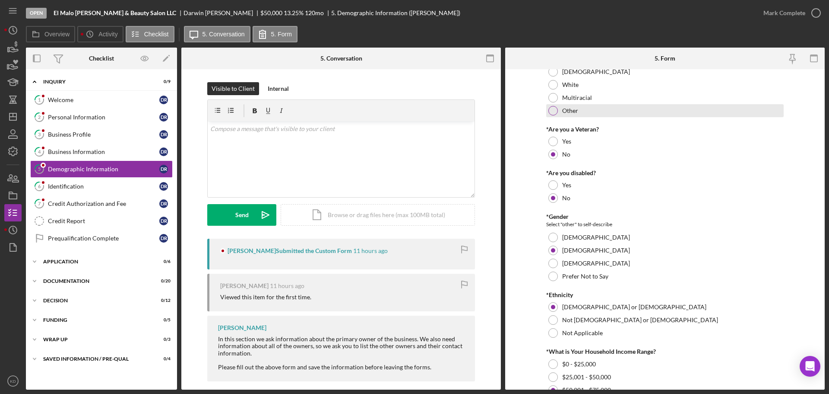
click at [758, 115] on div "Other" at bounding box center [665, 110] width 238 height 13
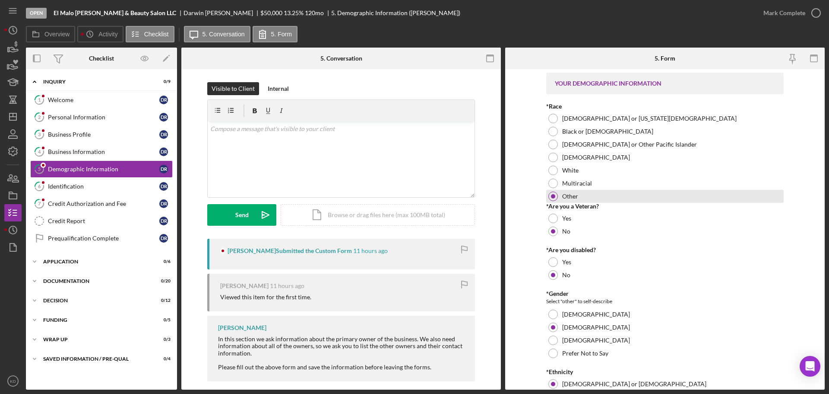
scroll to position [0, 0]
click at [553, 194] on div at bounding box center [553, 196] width 4 height 4
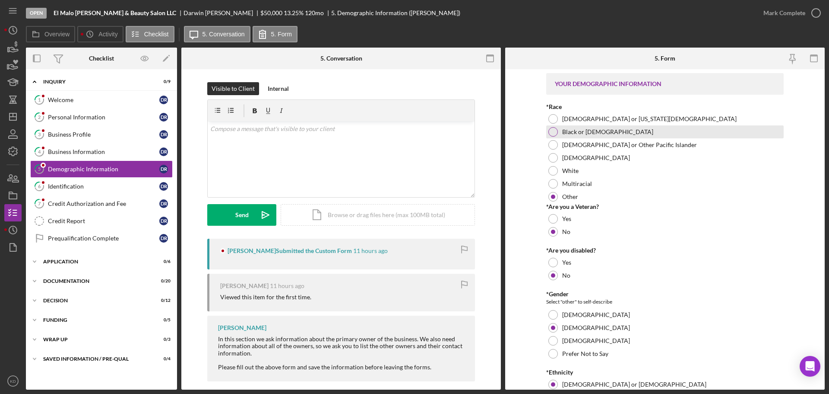
click at [579, 129] on label "Black or [DEMOGRAPHIC_DATA]" at bounding box center [607, 131] width 91 height 7
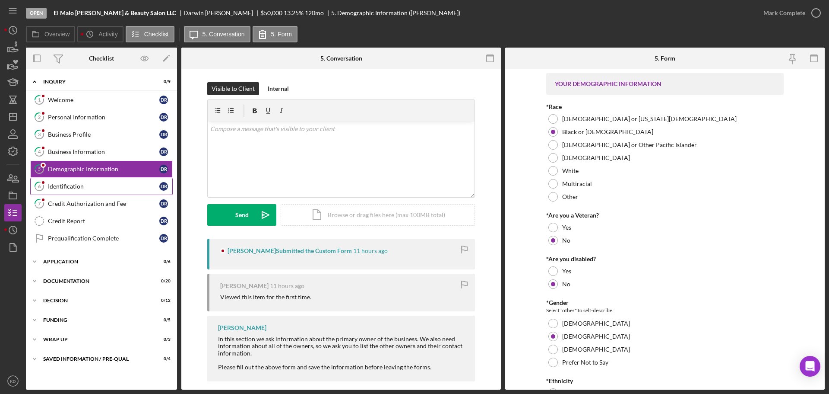
drag, startPoint x: 58, startPoint y: 184, endPoint x: 75, endPoint y: 186, distance: 17.4
click at [58, 184] on div "Identification" at bounding box center [103, 186] width 111 height 7
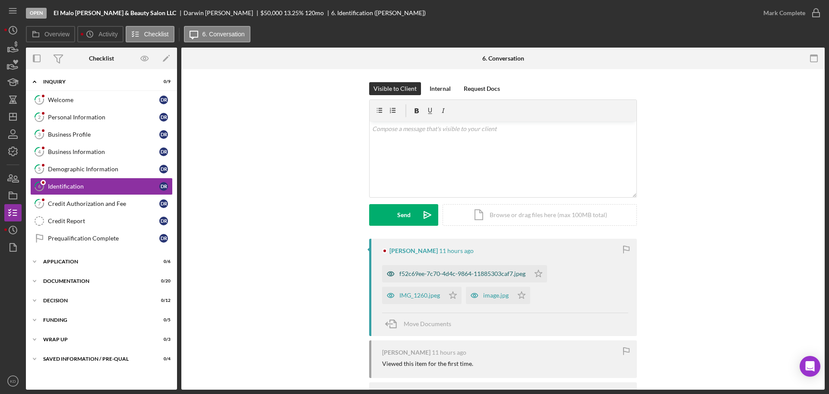
click at [403, 274] on div "f52c69ee-7c70-4d4c-9864-11885303caf7.jpeg" at bounding box center [463, 273] width 126 height 7
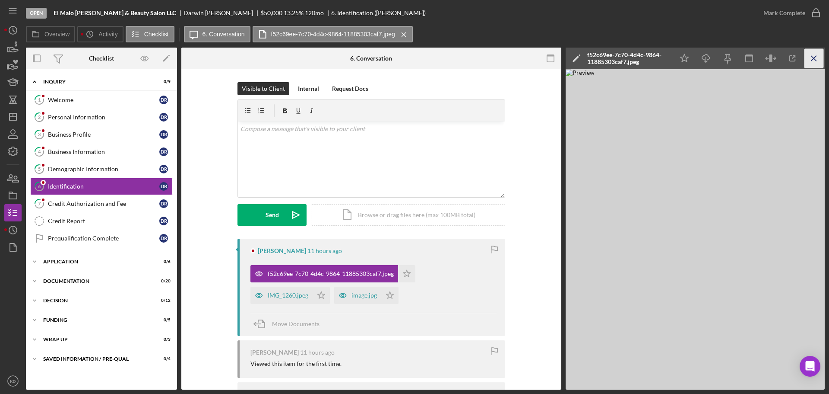
click at [816, 60] on icon "Icon/Menu Close" at bounding box center [814, 58] width 19 height 19
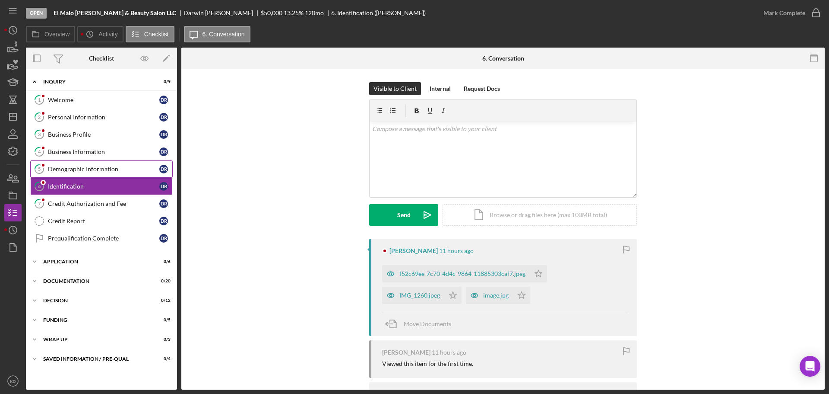
click at [83, 167] on div "Demographic Information" at bounding box center [103, 168] width 111 height 7
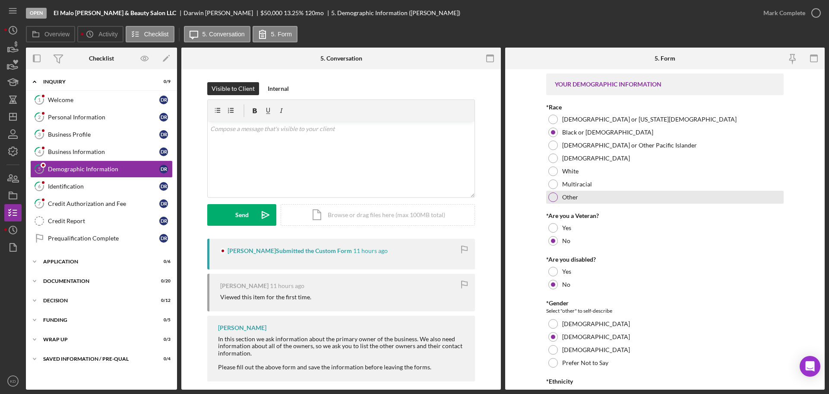
click at [553, 199] on div at bounding box center [554, 197] width 10 height 10
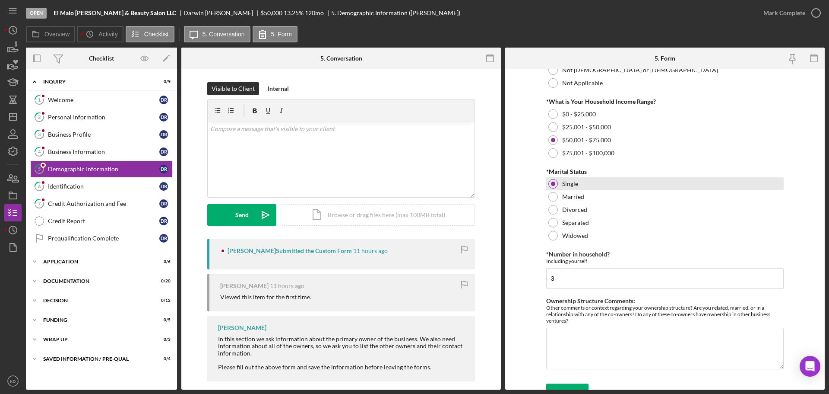
scroll to position [340, 0]
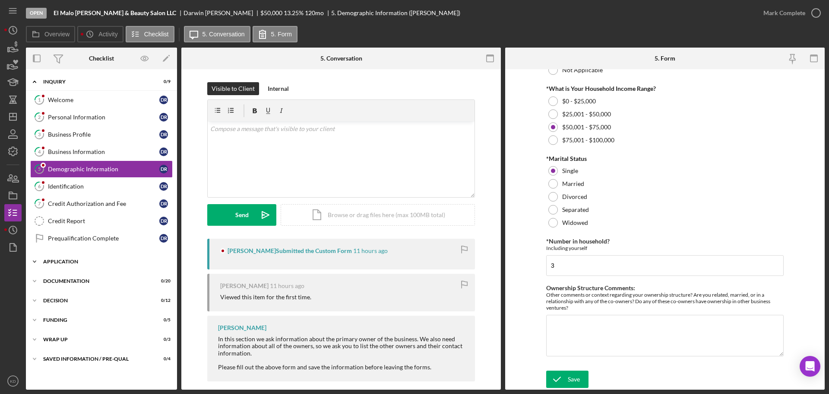
click at [33, 262] on icon "Icon/Expander" at bounding box center [34, 261] width 17 height 17
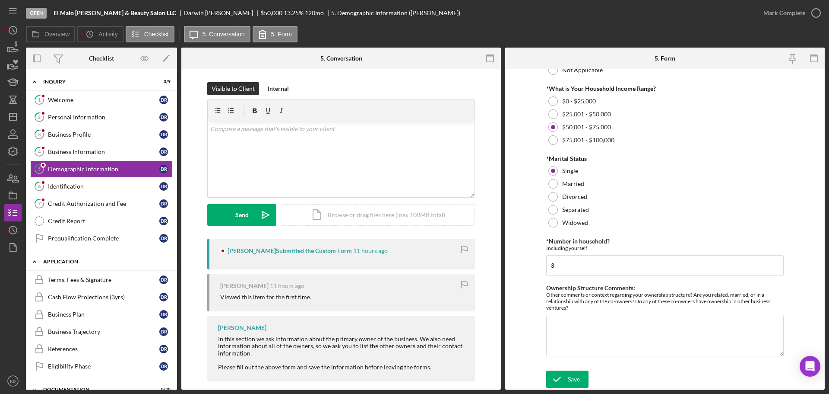
click at [33, 262] on polyline at bounding box center [34, 261] width 3 height 2
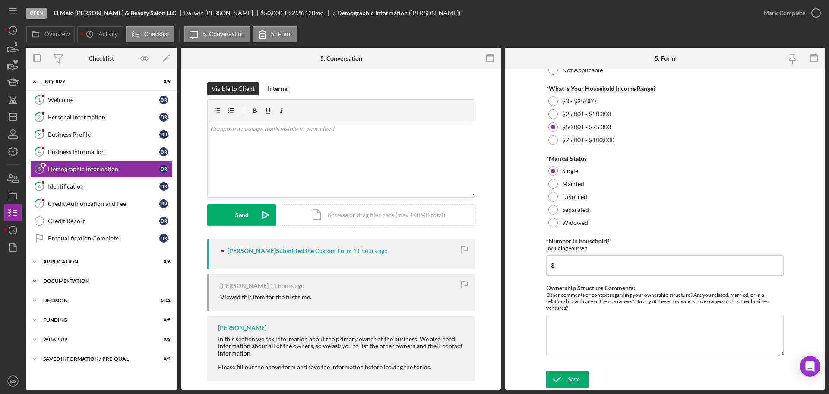
click at [35, 280] on icon "Icon/Expander" at bounding box center [34, 280] width 17 height 17
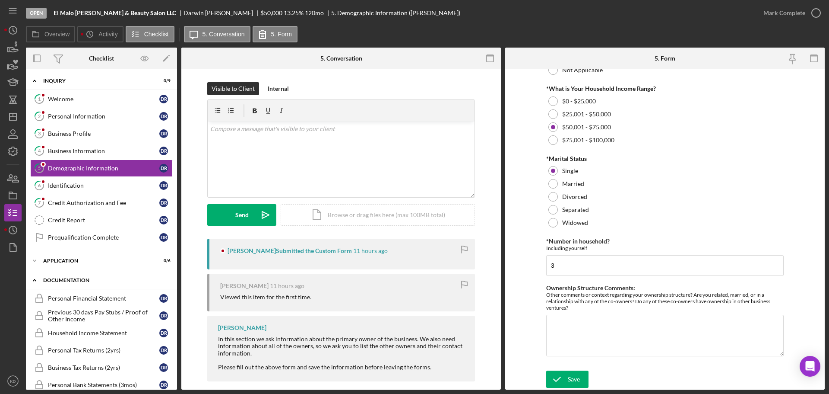
scroll to position [0, 0]
click at [35, 281] on icon "Icon/Expander" at bounding box center [34, 280] width 17 height 17
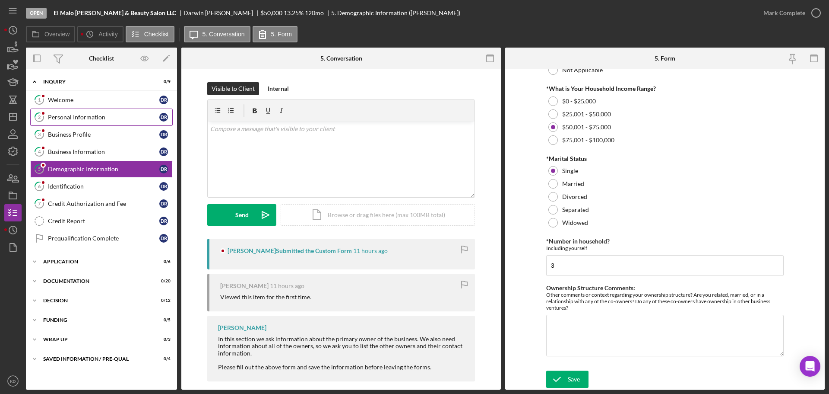
click at [63, 119] on div "Personal Information" at bounding box center [103, 117] width 111 height 7
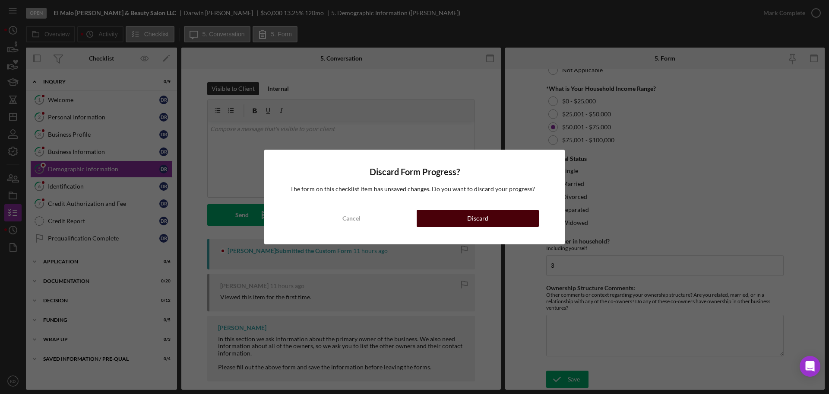
click at [472, 220] on div "Discard" at bounding box center [477, 218] width 21 height 17
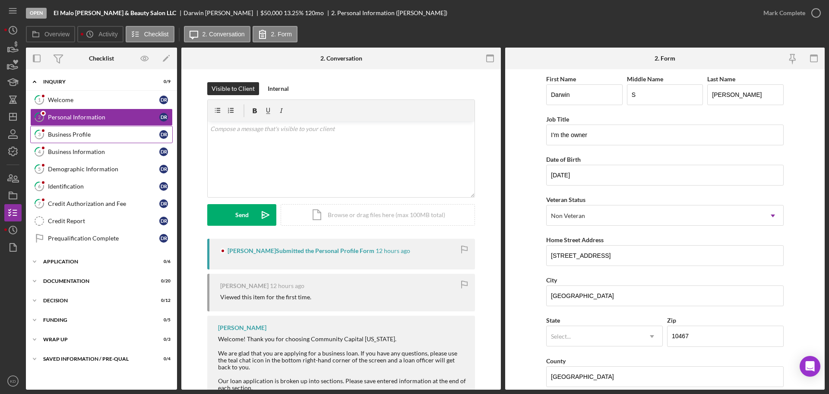
click at [97, 135] on div "Business Profile" at bounding box center [103, 134] width 111 height 7
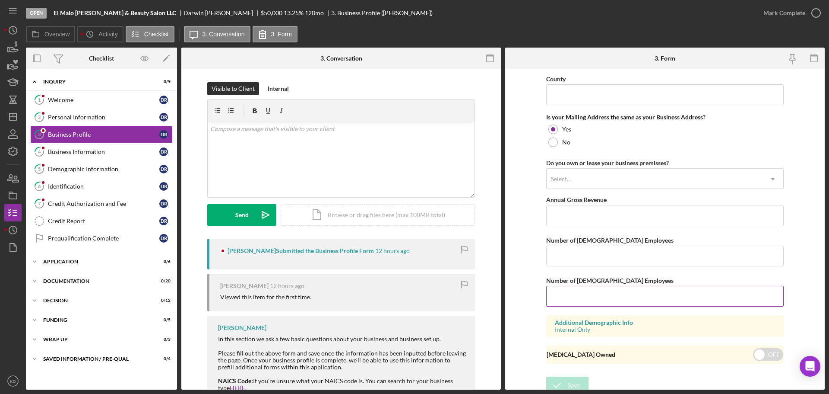
scroll to position [639, 0]
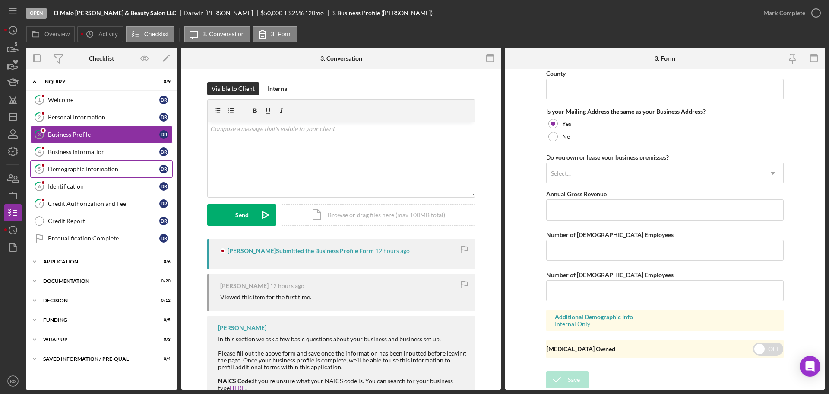
drag, startPoint x: 79, startPoint y: 150, endPoint x: 89, endPoint y: 160, distance: 14.4
click at [79, 150] on div "Business Information" at bounding box center [103, 151] width 111 height 7
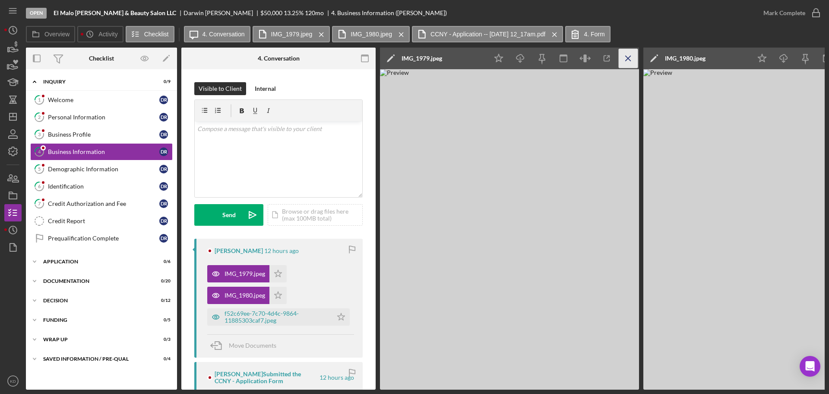
click at [626, 61] on icon "Icon/Menu Close" at bounding box center [628, 58] width 19 height 19
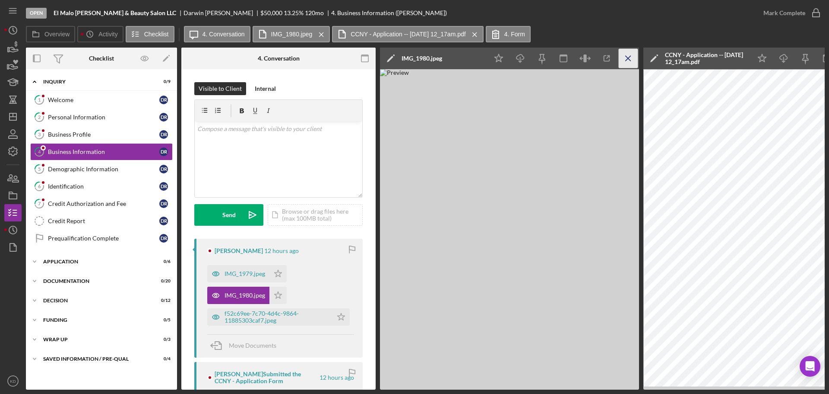
click at [626, 61] on icon "Icon/Menu Close" at bounding box center [628, 58] width 19 height 19
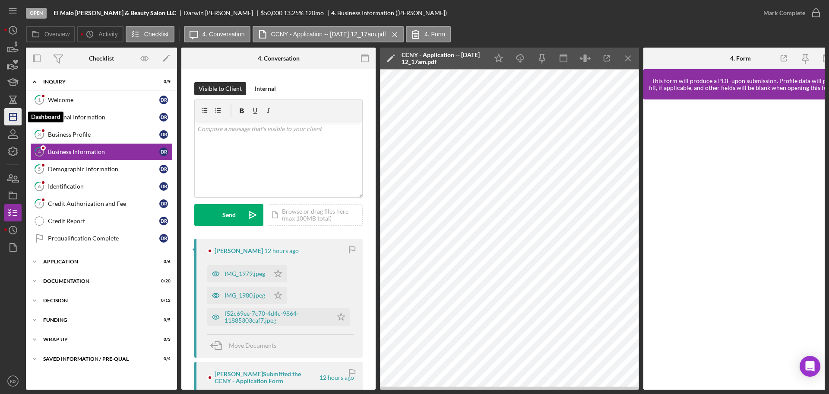
click at [10, 117] on polygon "button" at bounding box center [13, 116] width 7 height 7
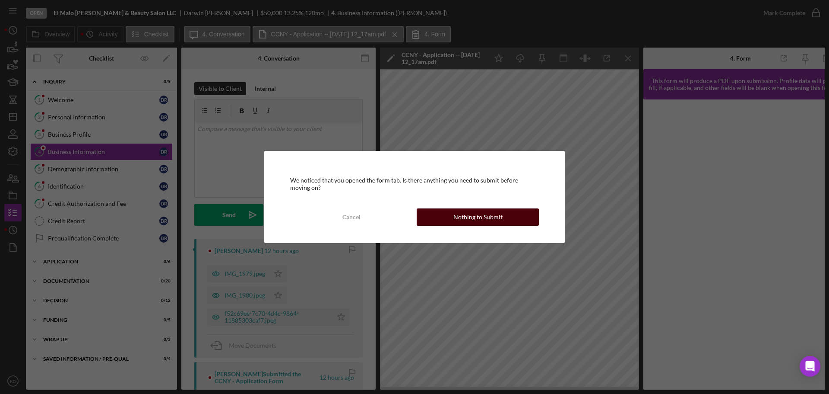
click at [480, 216] on div "Nothing to Submit" at bounding box center [478, 216] width 49 height 17
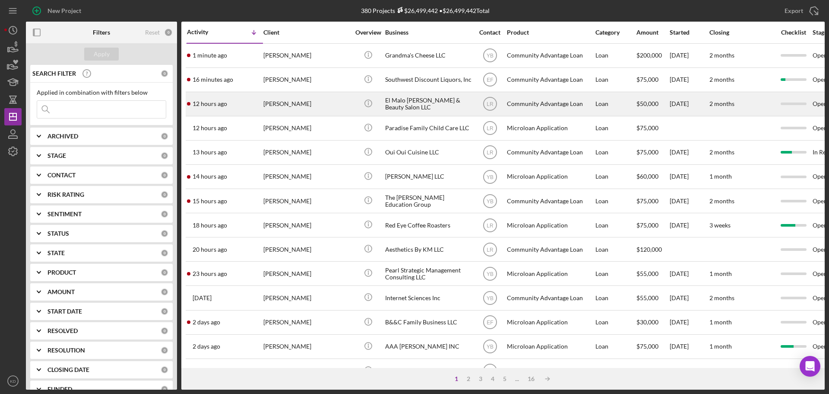
click at [398, 101] on div "El Malo [PERSON_NAME] & Beauty Salon LLC" at bounding box center [428, 103] width 86 height 23
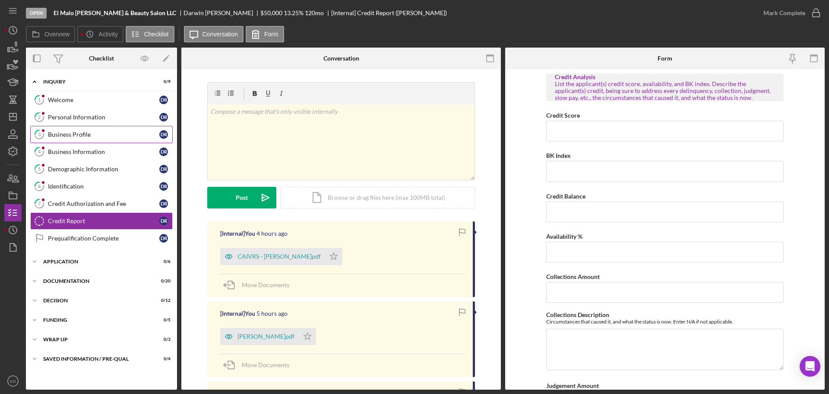
drag, startPoint x: 72, startPoint y: 134, endPoint x: 76, endPoint y: 138, distance: 6.1
click at [72, 134] on div "Business Profile" at bounding box center [103, 134] width 111 height 7
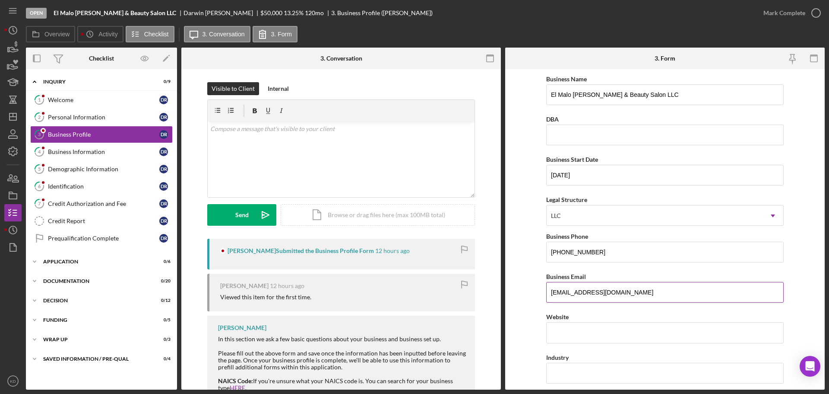
drag, startPoint x: 621, startPoint y: 295, endPoint x: 551, endPoint y: 293, distance: 70.0
click at [551, 293] on input "[EMAIL_ADDRESS][DOMAIN_NAME]" at bounding box center [665, 292] width 238 height 21
click at [6, 120] on icon "Icon/Dashboard" at bounding box center [13, 117] width 22 height 22
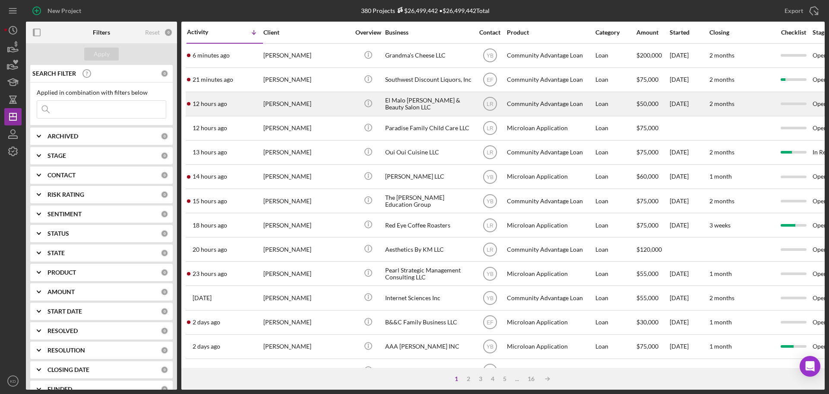
click at [276, 105] on div "[PERSON_NAME]" at bounding box center [307, 103] width 86 height 23
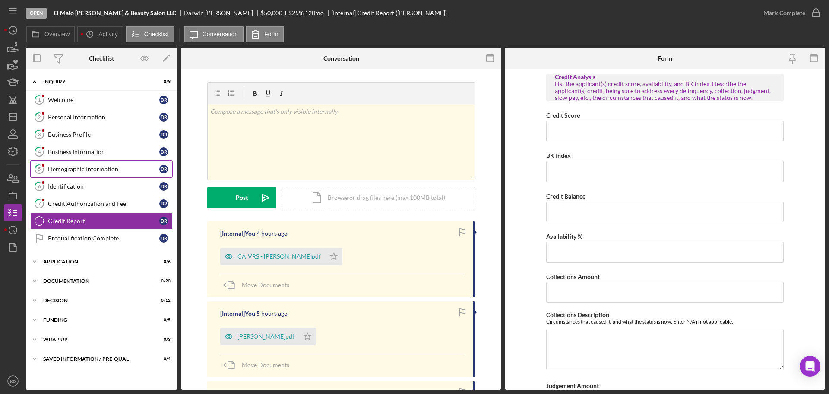
click at [68, 172] on div "Demographic Information" at bounding box center [103, 168] width 111 height 7
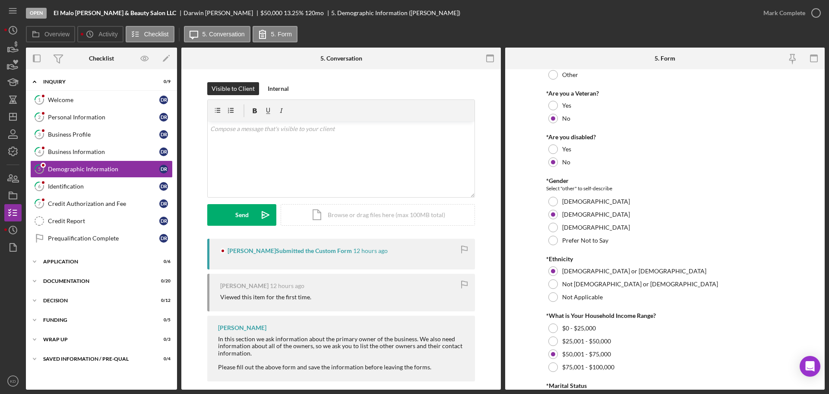
scroll to position [122, 0]
drag, startPoint x: 69, startPoint y: 137, endPoint x: 145, endPoint y: 153, distance: 78.0
click at [69, 137] on div "Business Profile" at bounding box center [103, 134] width 111 height 7
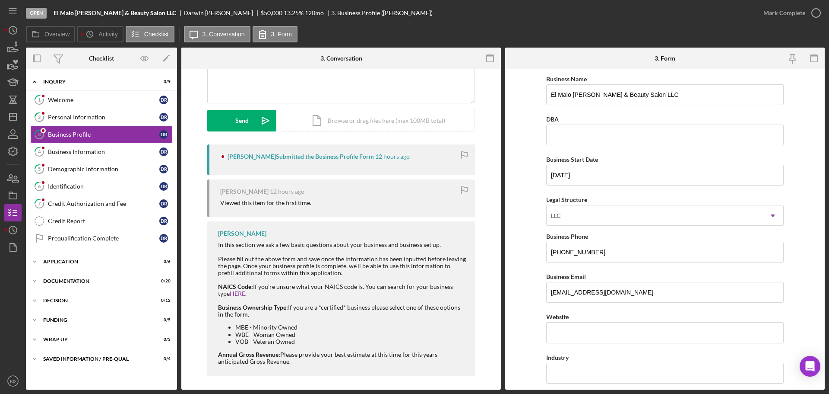
scroll to position [98, 0]
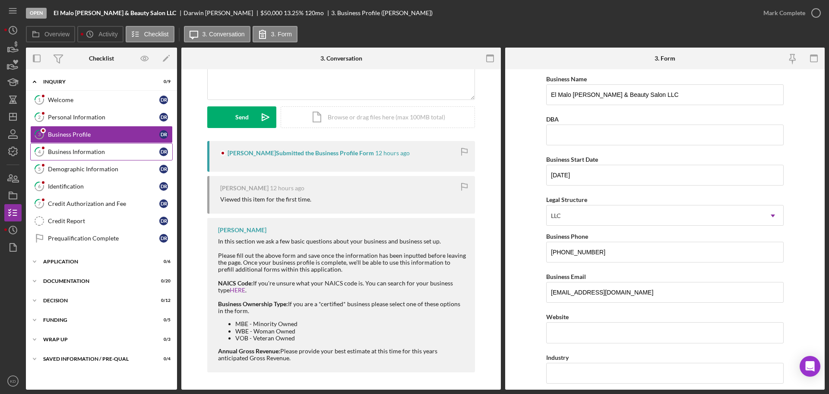
click at [68, 149] on div "Business Information" at bounding box center [103, 151] width 111 height 7
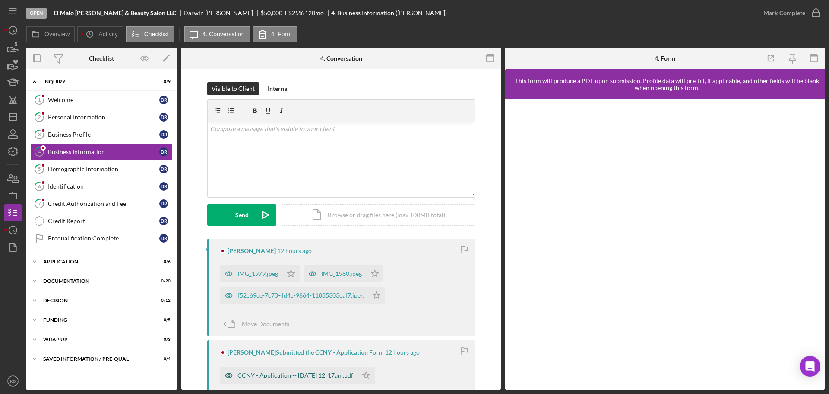
drag, startPoint x: 298, startPoint y: 371, endPoint x: 348, endPoint y: 363, distance: 50.4
click at [298, 371] on div "CCNY - Application -- [DATE] 12_17am.pdf" at bounding box center [288, 374] width 137 height 17
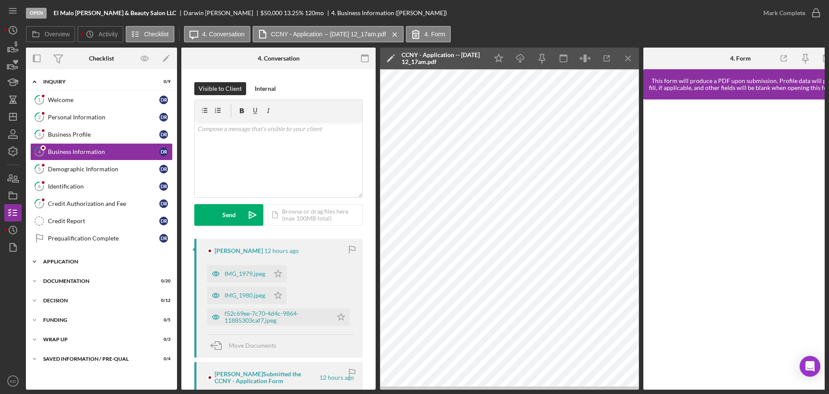
click at [35, 257] on icon "Icon/Expander" at bounding box center [34, 261] width 17 height 17
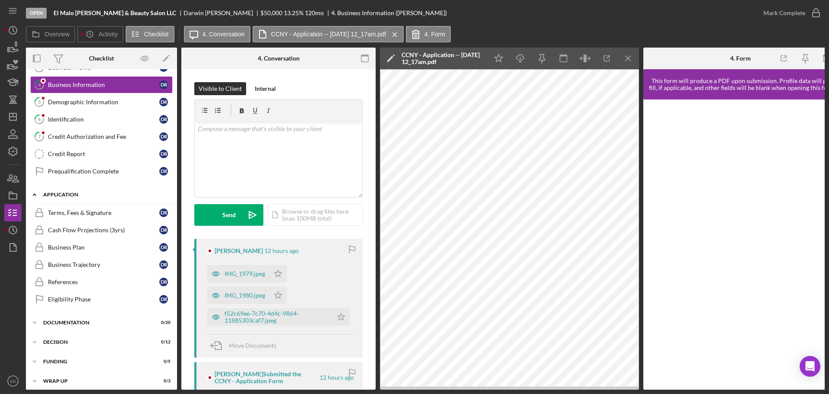
scroll to position [67, 0]
click at [35, 194] on polyline at bounding box center [34, 195] width 3 height 2
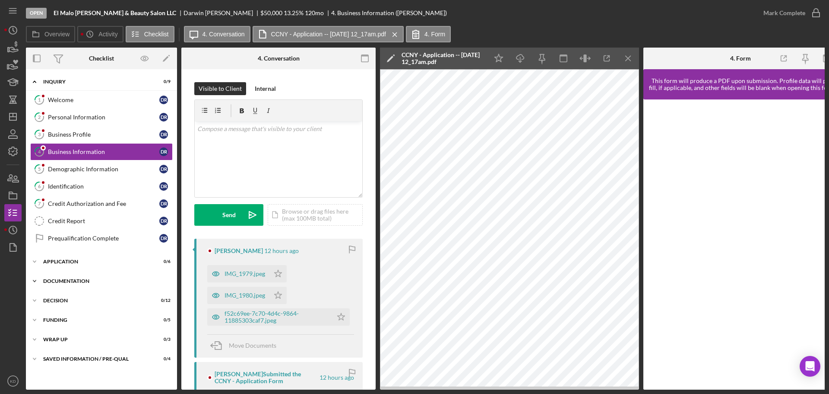
click at [34, 278] on icon "Icon/Expander" at bounding box center [34, 280] width 17 height 17
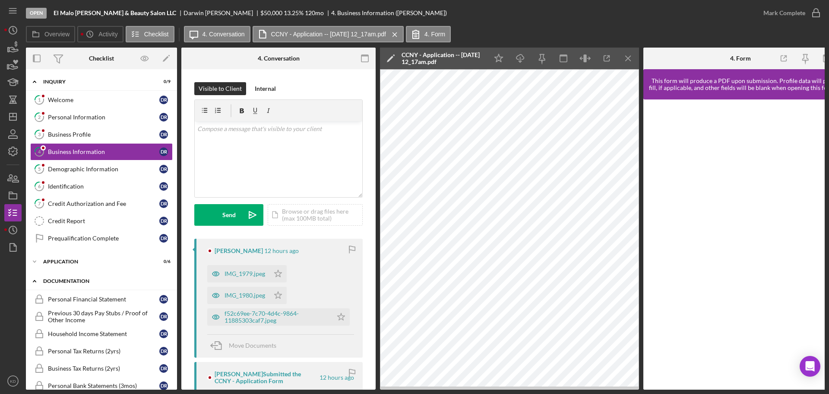
click at [32, 278] on icon "Icon/Expander" at bounding box center [34, 280] width 17 height 17
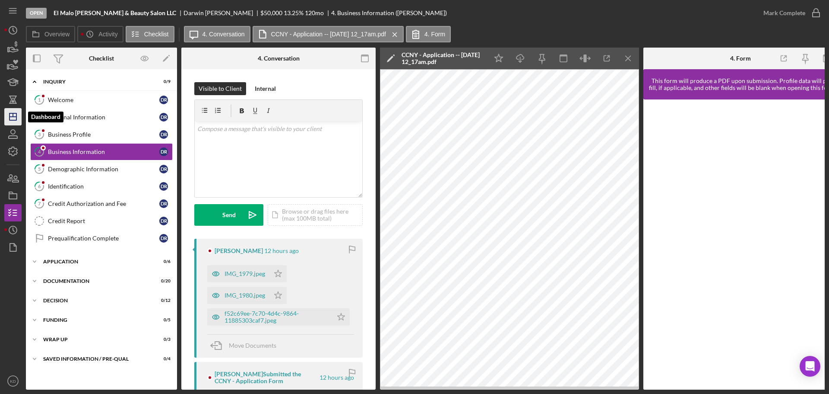
click at [10, 118] on polygon "button" at bounding box center [13, 116] width 7 height 7
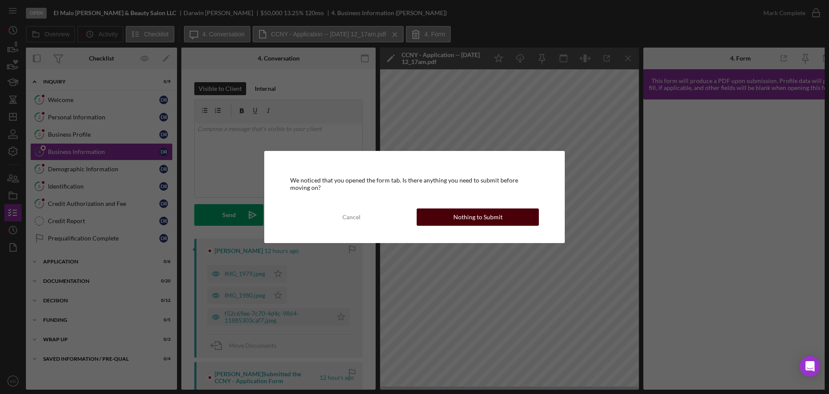
click at [480, 219] on div "Nothing to Submit" at bounding box center [478, 216] width 49 height 17
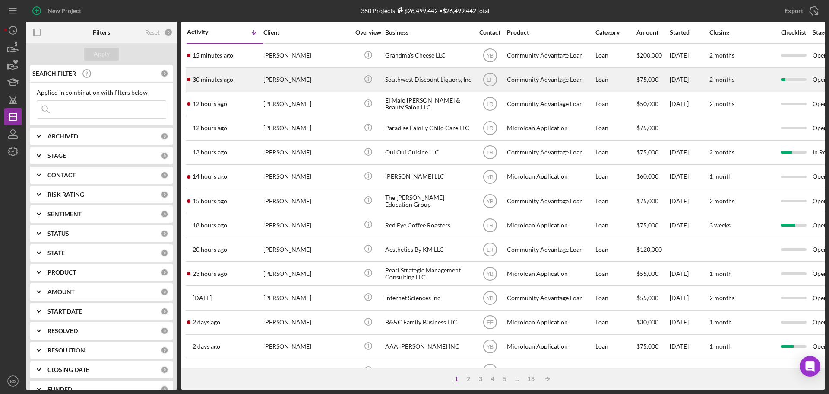
click at [417, 78] on div "Southwest Discount Liquors, Inc" at bounding box center [428, 79] width 86 height 23
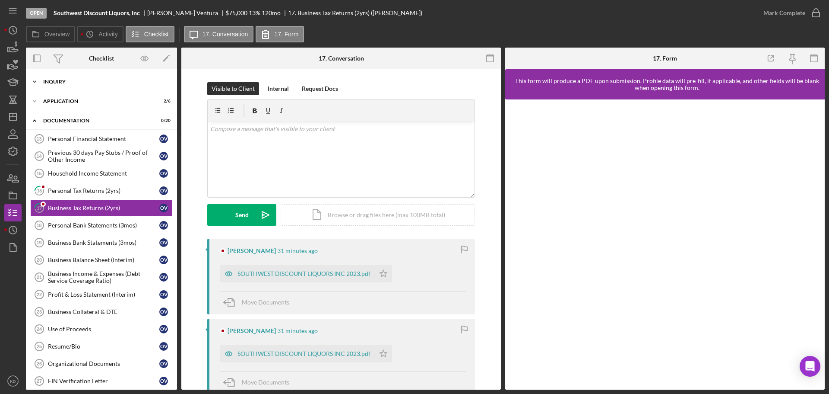
click at [34, 79] on icon "Icon/Expander" at bounding box center [34, 81] width 17 height 17
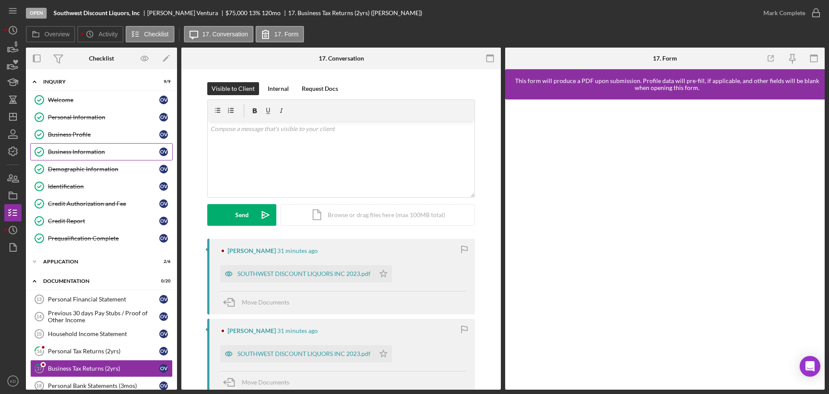
click at [75, 149] on div "Business Information" at bounding box center [103, 151] width 111 height 7
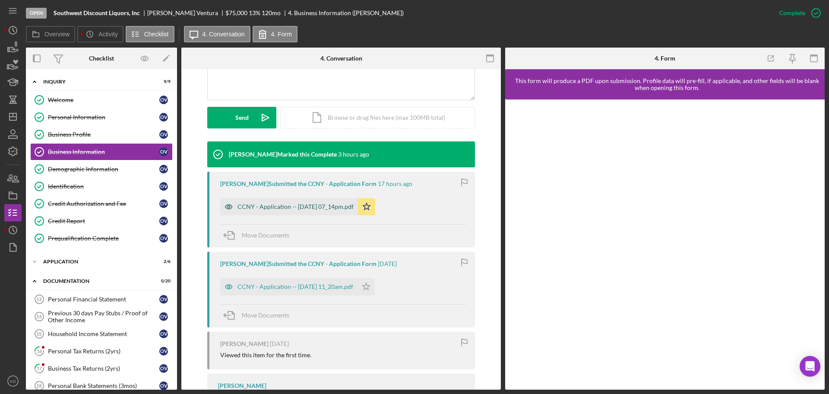
click at [255, 202] on div "CCNY - Application -- [DATE] 07_14pm.pdf" at bounding box center [289, 206] width 138 height 17
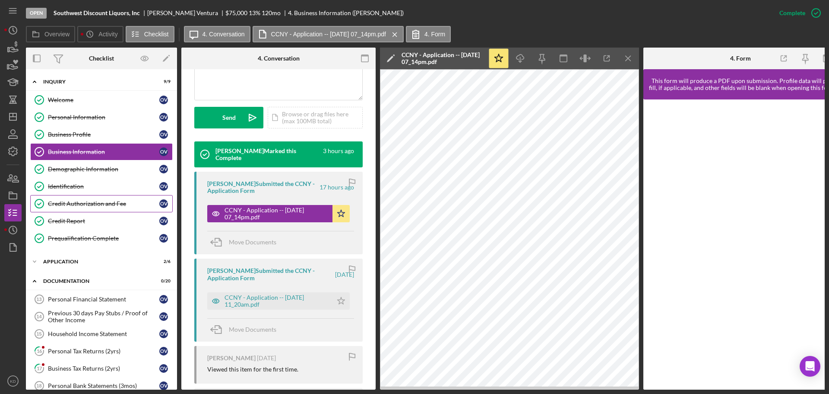
drag, startPoint x: 78, startPoint y: 203, endPoint x: 124, endPoint y: 203, distance: 46.2
click at [78, 203] on div "Credit Authorization and Fee" at bounding box center [103, 203] width 111 height 7
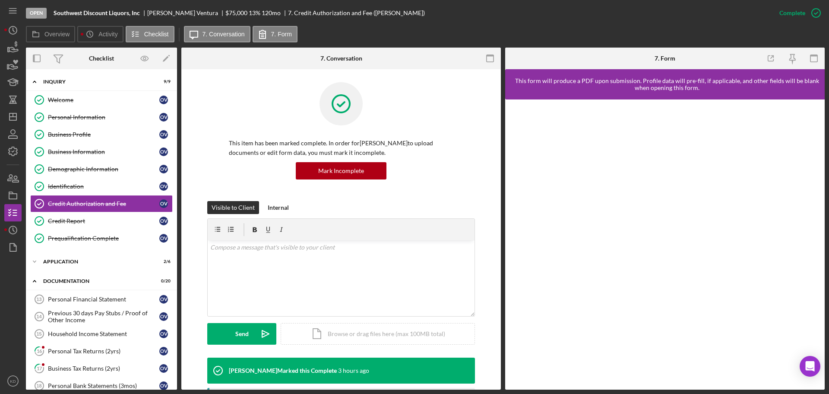
scroll to position [189, 0]
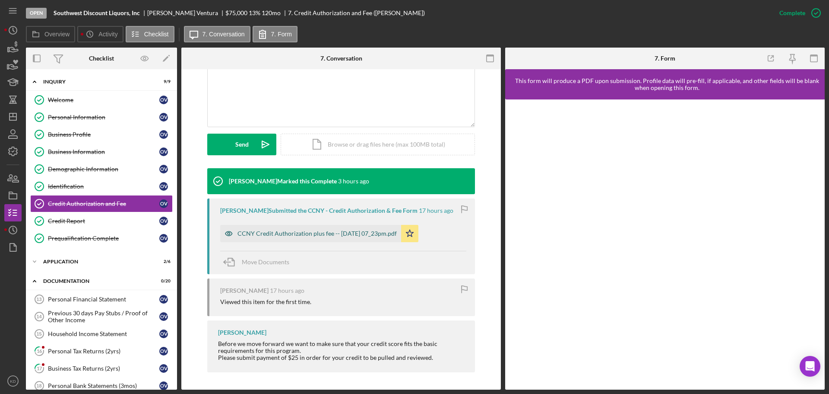
click at [339, 234] on div "CCNY Credit Authorization plus fee -- [DATE] 07_23pm.pdf" at bounding box center [317, 233] width 159 height 7
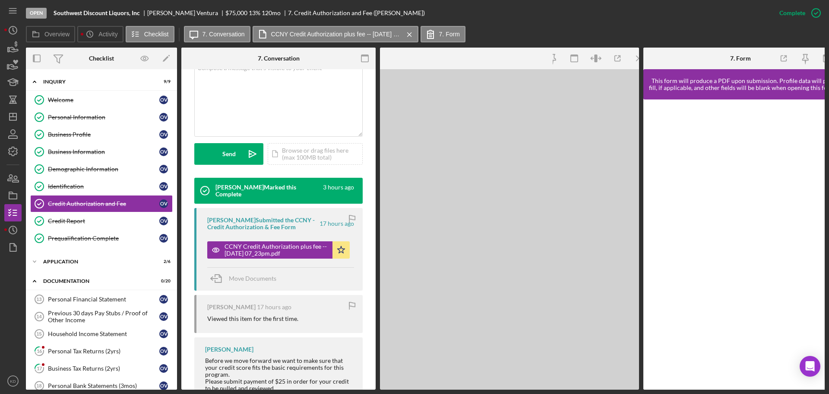
scroll to position [199, 0]
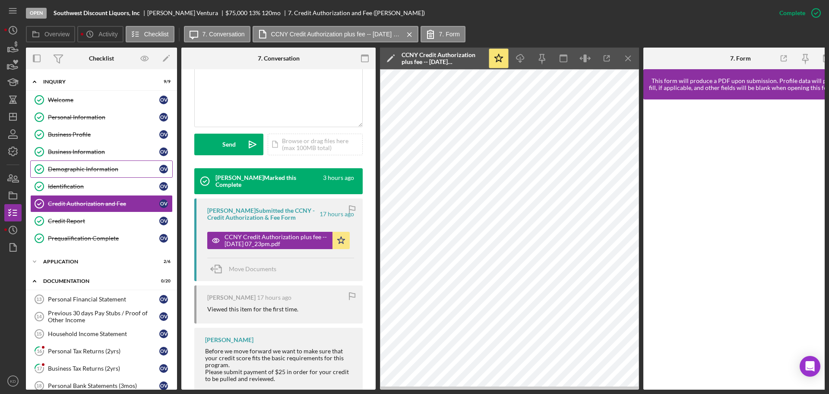
click at [102, 166] on div "Demographic Information" at bounding box center [103, 168] width 111 height 7
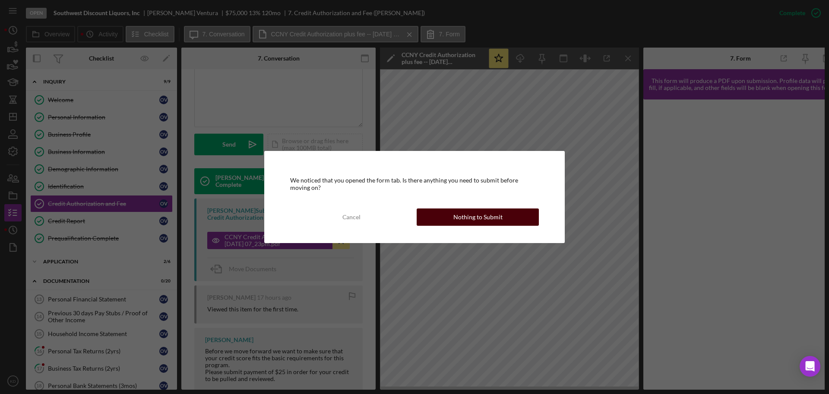
click at [484, 210] on div "Nothing to Submit" at bounding box center [478, 216] width 49 height 17
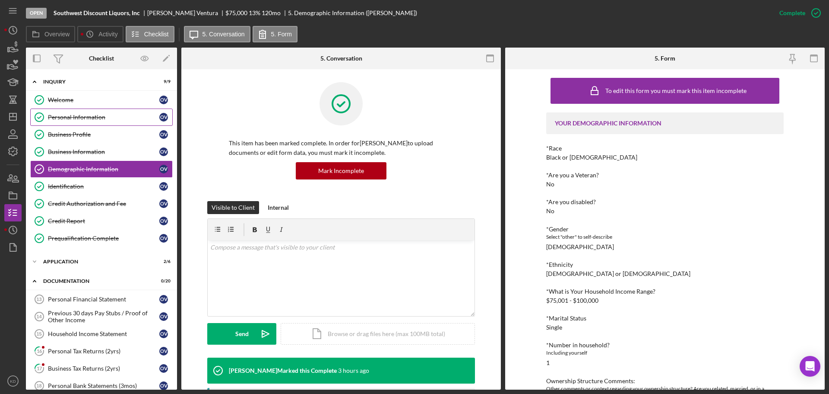
click at [72, 116] on div "Personal Information" at bounding box center [103, 117] width 111 height 7
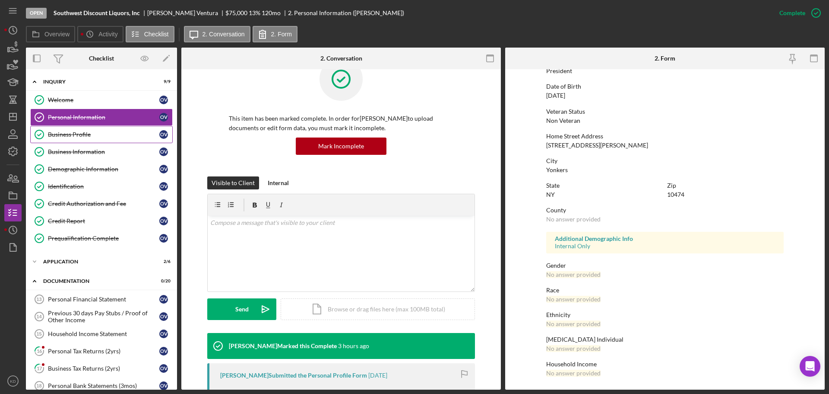
scroll to position [25, 0]
click at [57, 134] on div "Business Profile" at bounding box center [103, 134] width 111 height 7
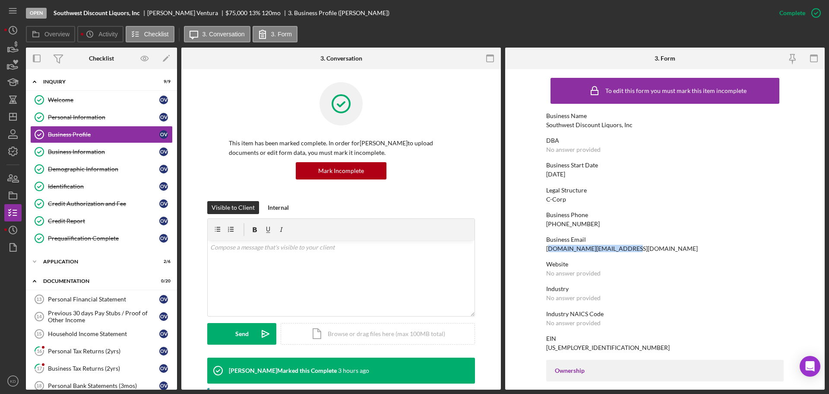
drag, startPoint x: 629, startPoint y: 251, endPoint x: 551, endPoint y: 250, distance: 78.2
click at [550, 250] on div "Business Email [DOMAIN_NAME][EMAIL_ADDRESS][DOMAIN_NAME]" at bounding box center [665, 244] width 238 height 16
click at [611, 250] on div "[DOMAIN_NAME][EMAIL_ADDRESS][DOMAIN_NAME]" at bounding box center [622, 248] width 152 height 7
drag, startPoint x: 623, startPoint y: 249, endPoint x: 545, endPoint y: 251, distance: 77.3
click at [546, 251] on div "Business Email [DOMAIN_NAME][EMAIL_ADDRESS][DOMAIN_NAME]" at bounding box center [665, 244] width 238 height 16
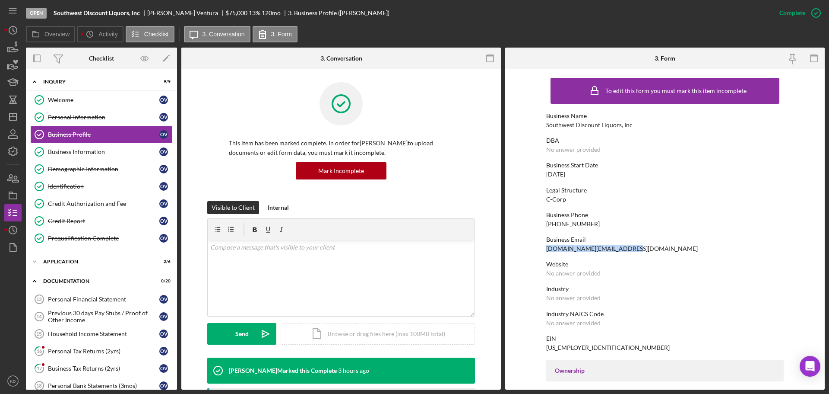
copy div "[DOMAIN_NAME][EMAIL_ADDRESS][DOMAIN_NAME]"
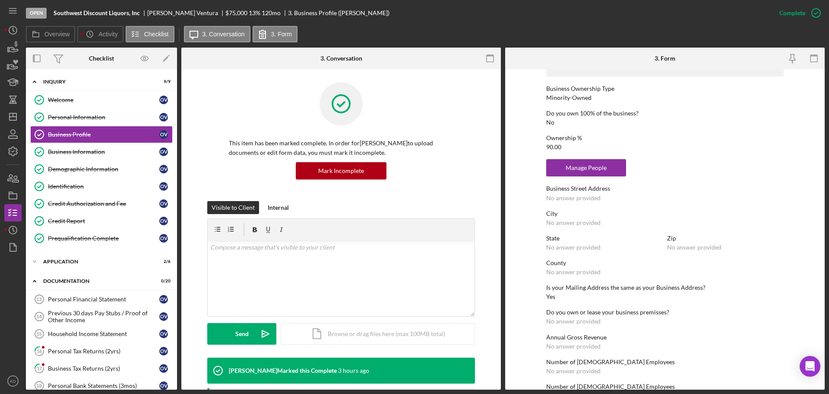
scroll to position [209, 0]
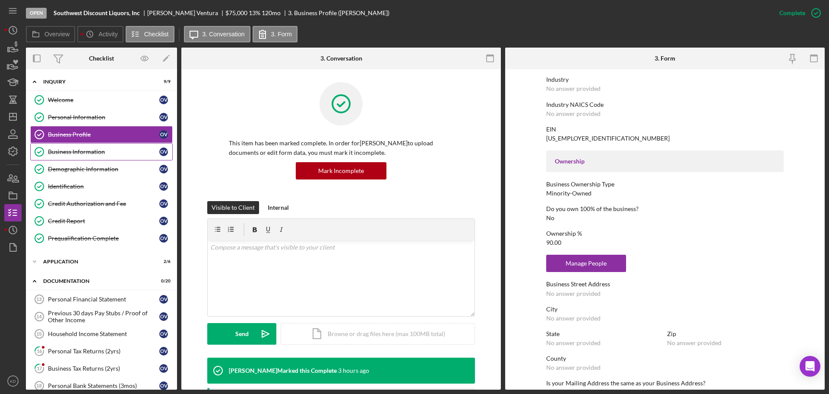
click at [87, 152] on div "Business Information" at bounding box center [103, 151] width 111 height 7
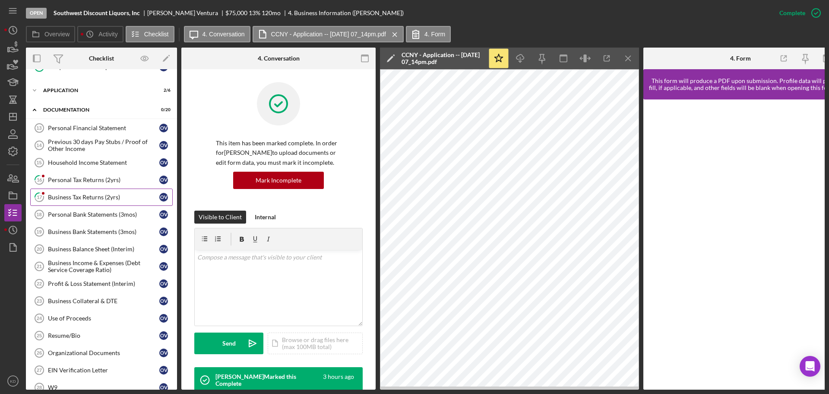
scroll to position [172, 0]
click at [51, 179] on div "Personal Tax Returns (2yrs)" at bounding box center [103, 178] width 111 height 7
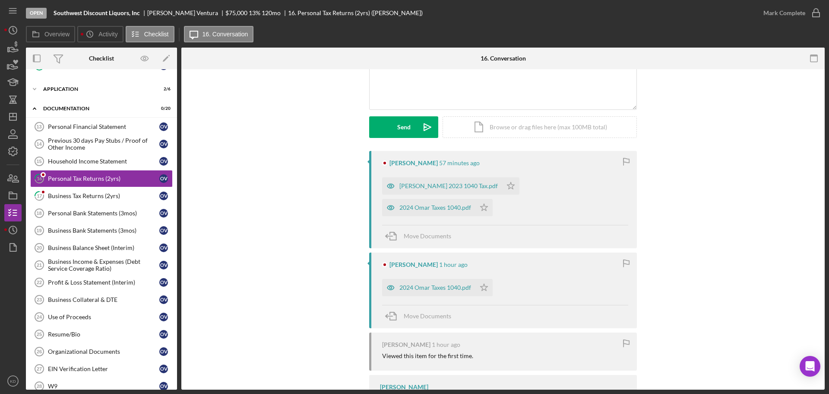
scroll to position [87, 0]
click at [404, 186] on div "[PERSON_NAME] 2023 1040 Tax.pdf" at bounding box center [449, 186] width 98 height 7
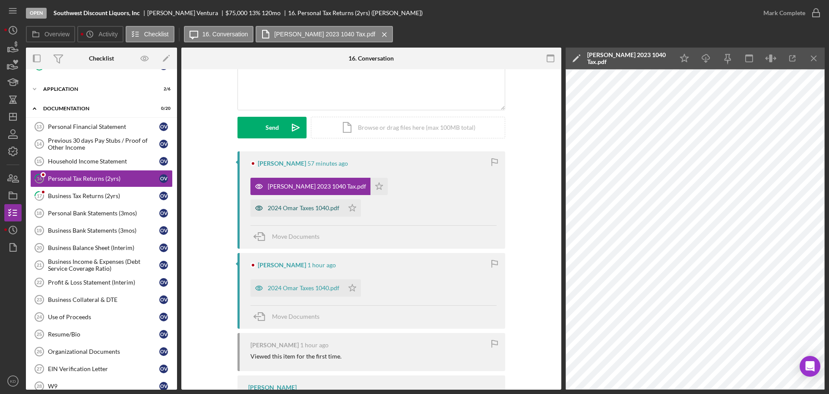
click at [340, 204] on div "2024 Omar Taxes 1040.pdf" at bounding box center [304, 207] width 72 height 7
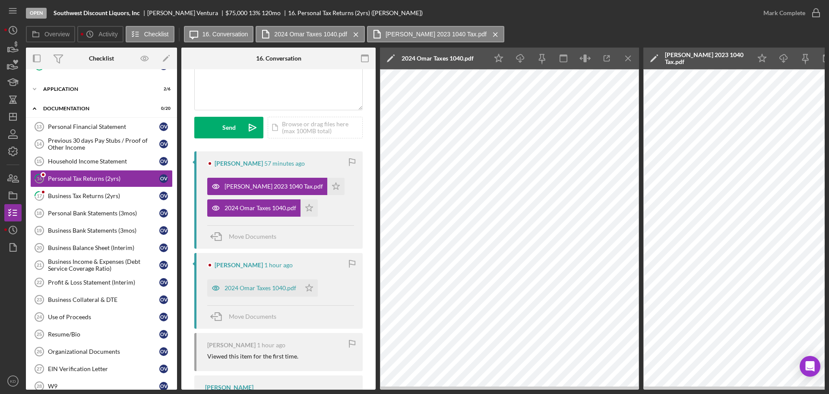
click at [629, 58] on g "button" at bounding box center [628, 58] width 5 height 5
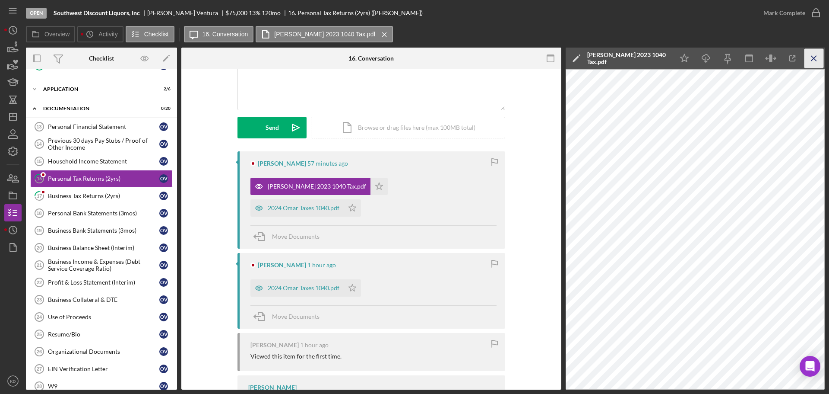
click at [809, 57] on icon "Icon/Menu Close" at bounding box center [814, 58] width 19 height 19
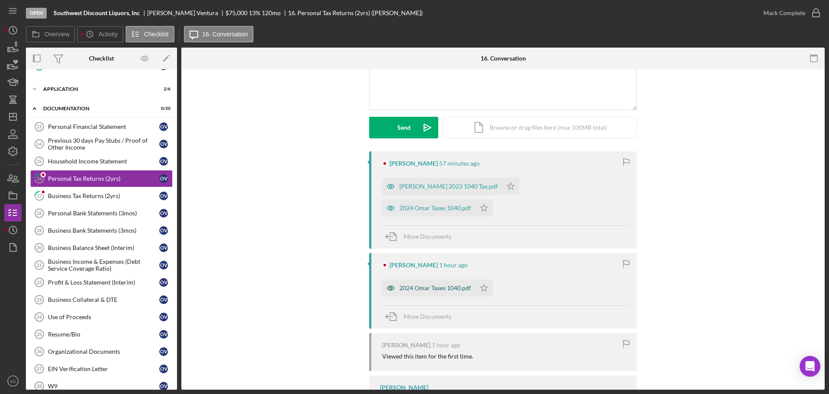
click at [423, 284] on div "2024 Omar Taxes 1040.pdf" at bounding box center [436, 287] width 72 height 7
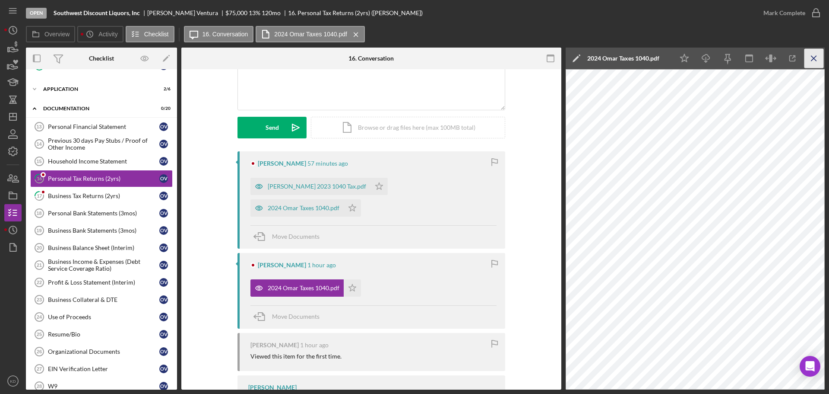
click at [814, 57] on icon "Icon/Menu Close" at bounding box center [814, 58] width 19 height 19
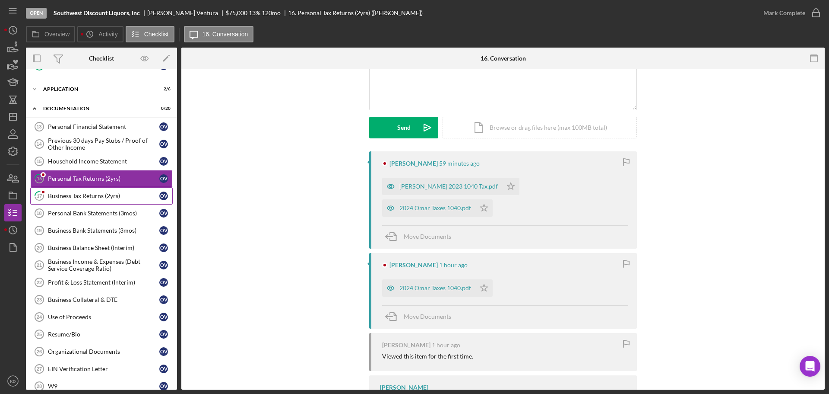
click at [91, 196] on div "Business Tax Returns (2yrs)" at bounding box center [103, 195] width 111 height 7
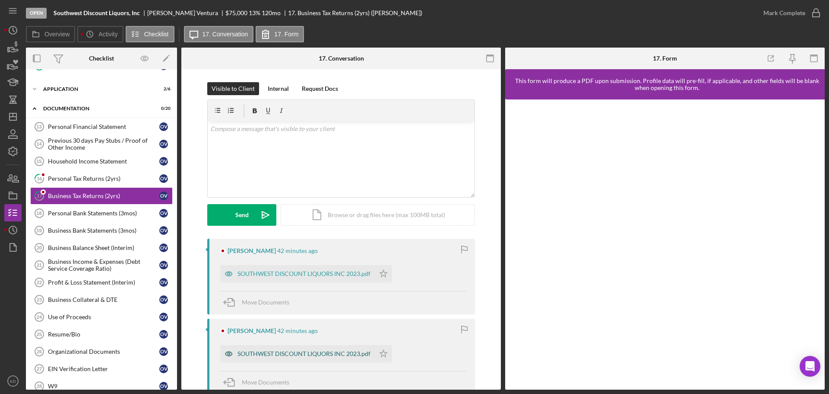
click at [303, 357] on div "SOUTHWEST DISCOUNT LIQUORS INC 2023.pdf" at bounding box center [304, 353] width 133 height 7
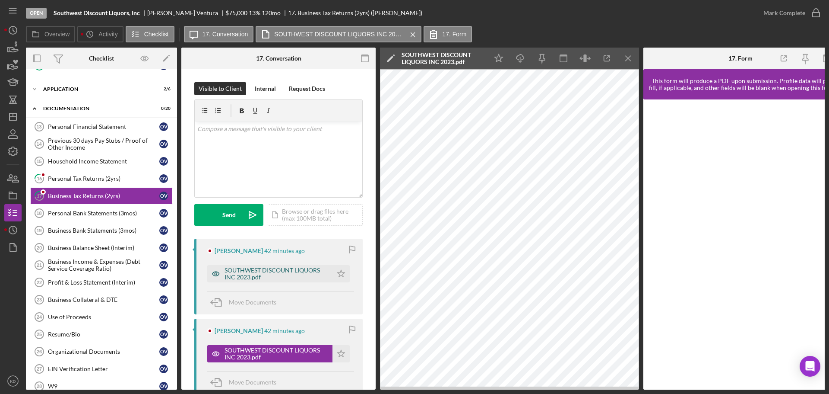
click at [265, 273] on div "SOUTHWEST DISCOUNT LIQUORS INC 2023.pdf" at bounding box center [277, 274] width 104 height 14
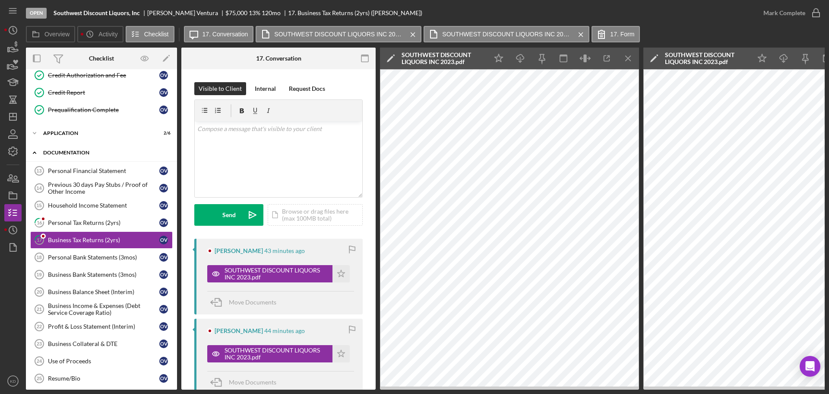
scroll to position [129, 0]
click at [35, 151] on polyline at bounding box center [34, 152] width 3 height 2
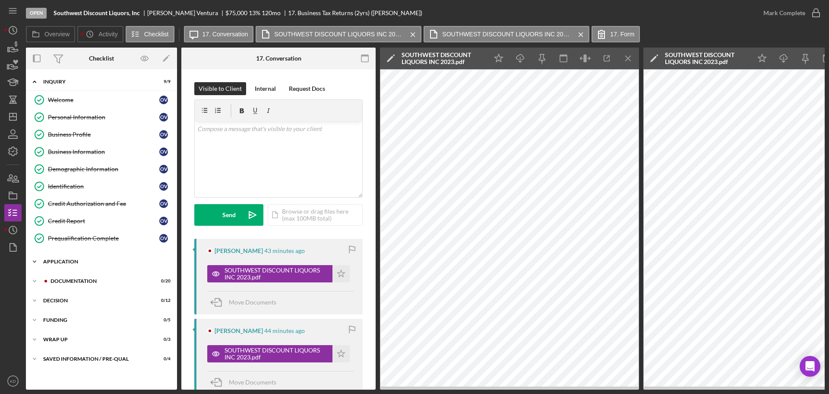
click at [32, 258] on icon "Icon/Expander" at bounding box center [34, 261] width 17 height 17
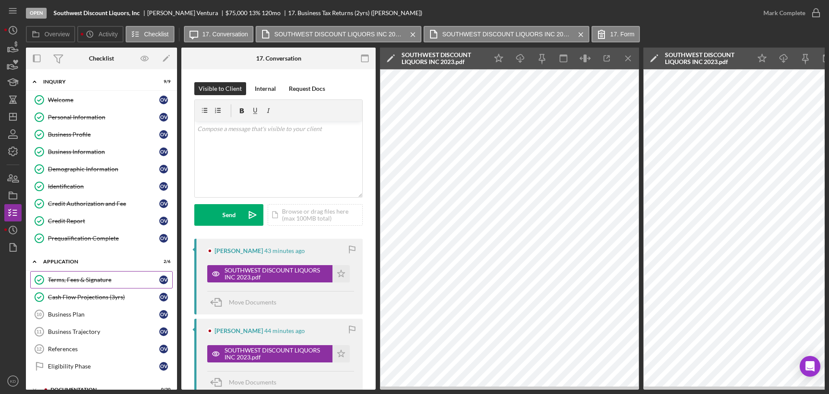
click at [75, 278] on div "Terms, Fees & Signature" at bounding box center [103, 279] width 111 height 7
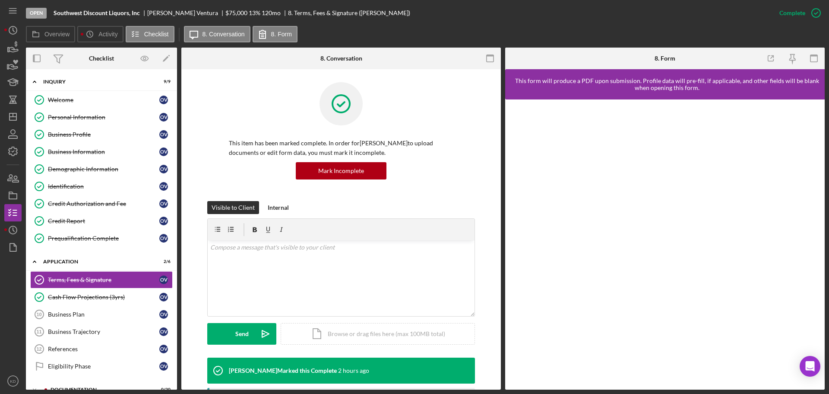
scroll to position [280, 0]
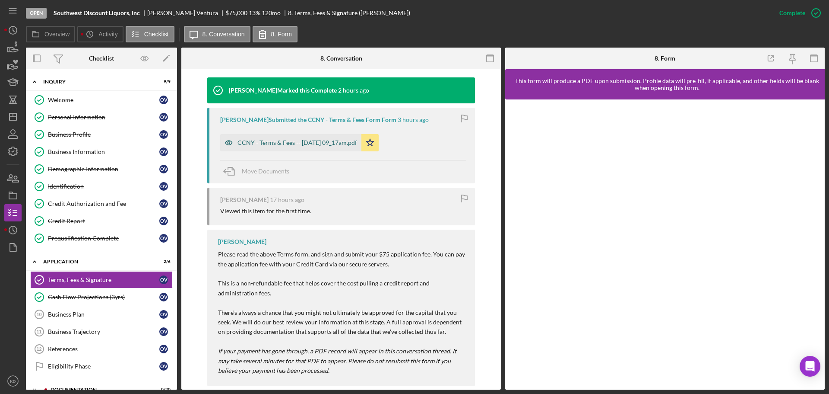
click at [266, 142] on div "CCNY - Terms & Fees -- [DATE] 09_17am.pdf" at bounding box center [298, 142] width 120 height 7
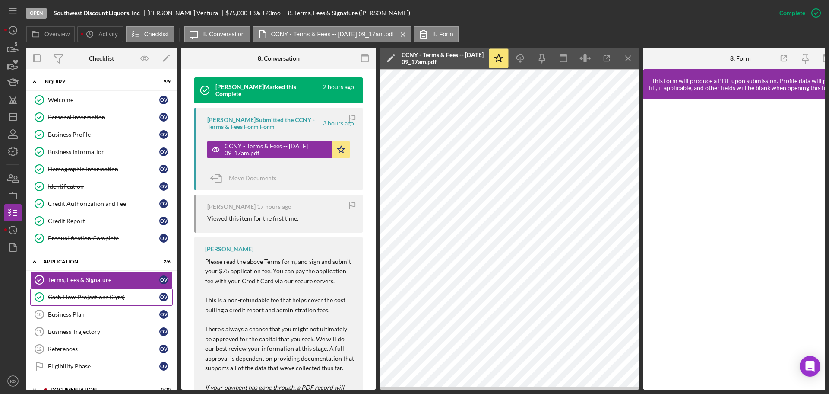
click at [84, 293] on div "Cash Flow Projections (3yrs)" at bounding box center [103, 296] width 111 height 7
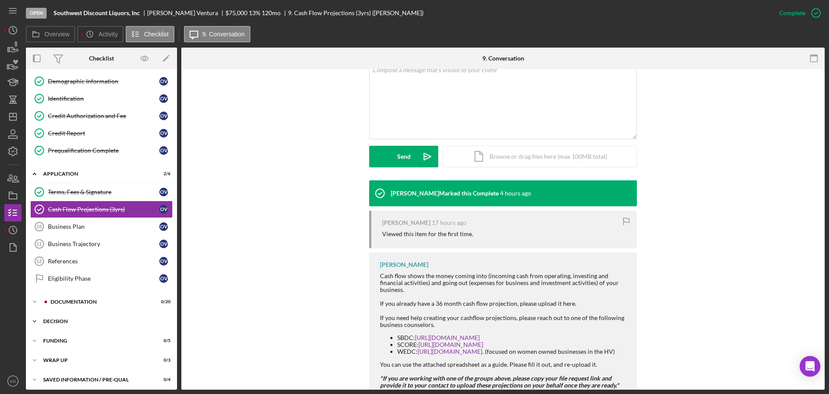
scroll to position [91, 0]
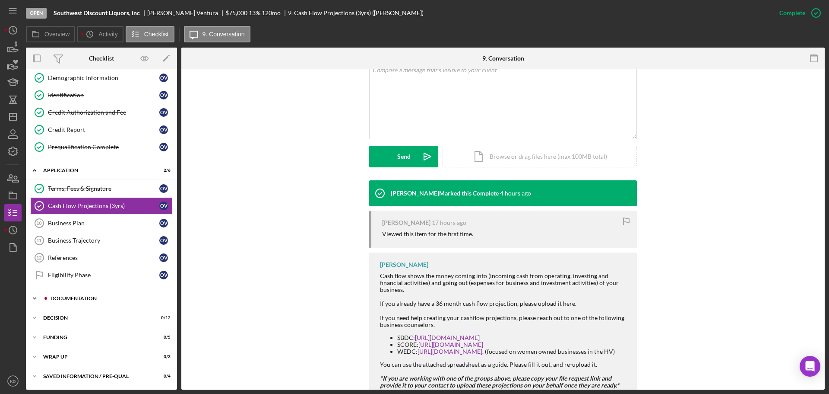
click at [35, 298] on polyline at bounding box center [34, 298] width 3 height 2
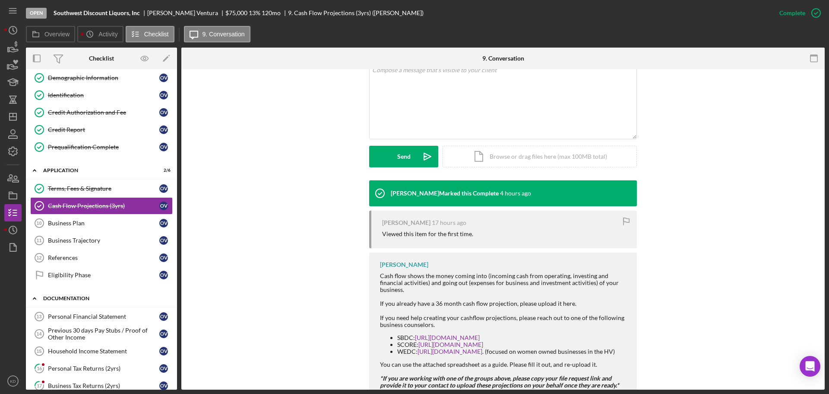
scroll to position [92, 0]
click at [35, 298] on icon "Icon/Expander" at bounding box center [34, 297] width 17 height 17
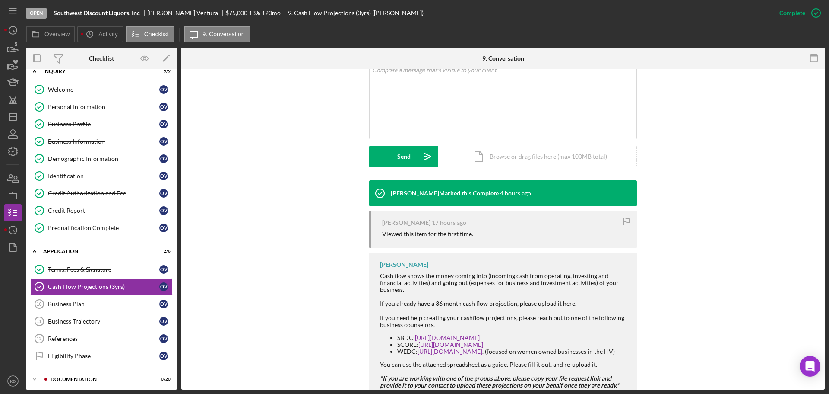
scroll to position [0, 0]
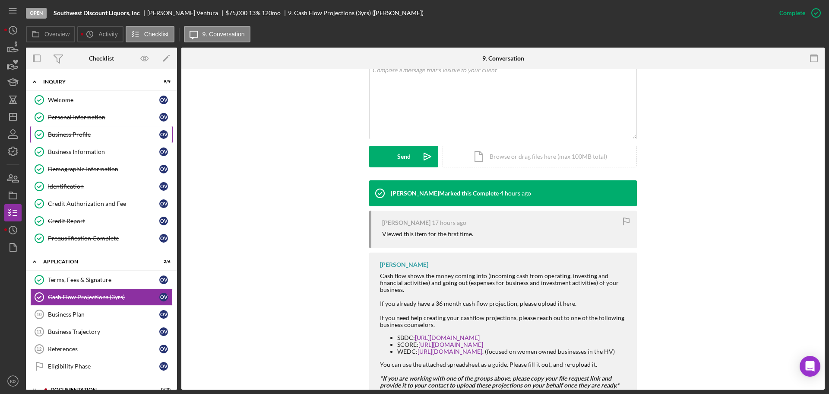
click at [60, 134] on div "Business Profile" at bounding box center [103, 134] width 111 height 7
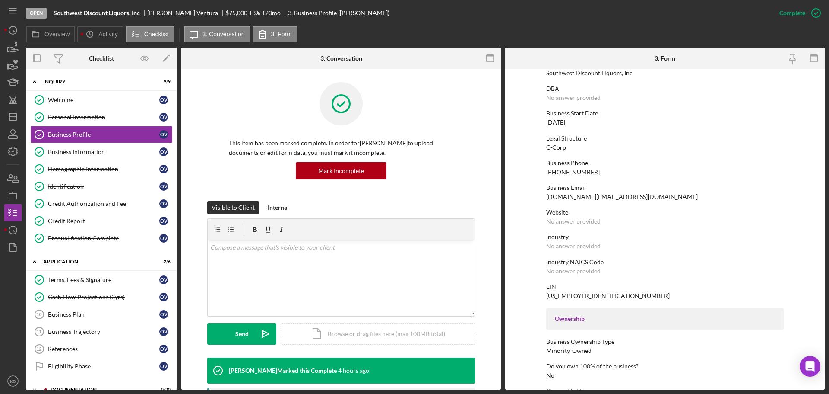
scroll to position [216, 0]
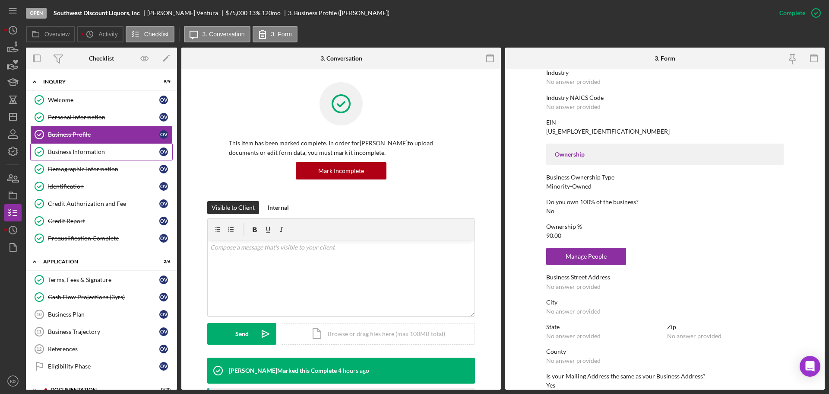
click at [69, 153] on div "Business Information" at bounding box center [103, 151] width 111 height 7
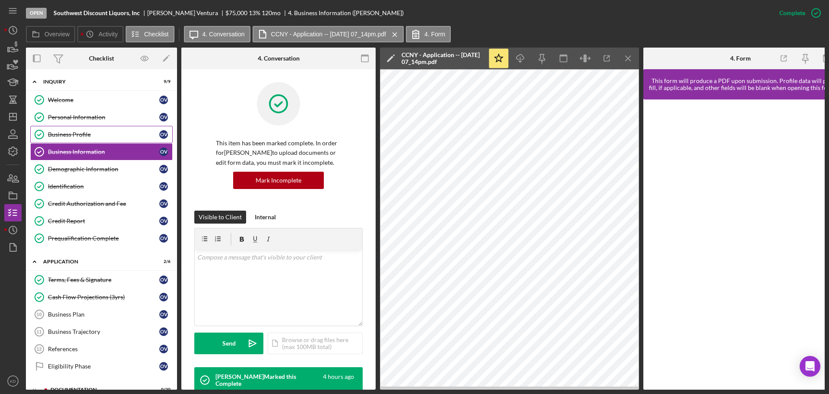
click at [76, 136] on div "Business Profile" at bounding box center [103, 134] width 111 height 7
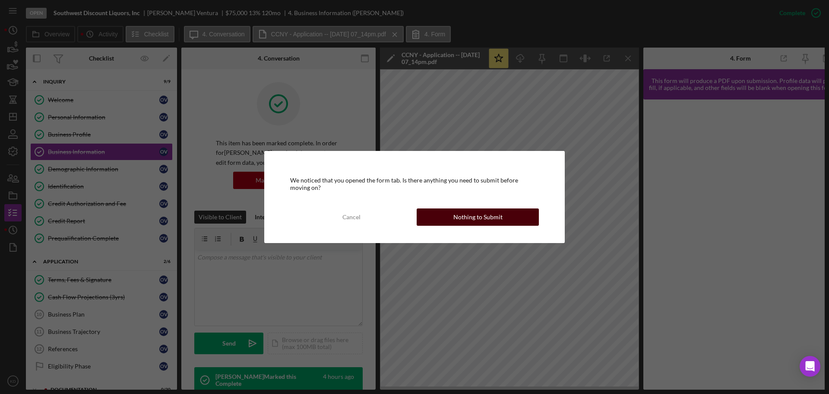
click at [475, 217] on div "Nothing to Submit" at bounding box center [478, 216] width 49 height 17
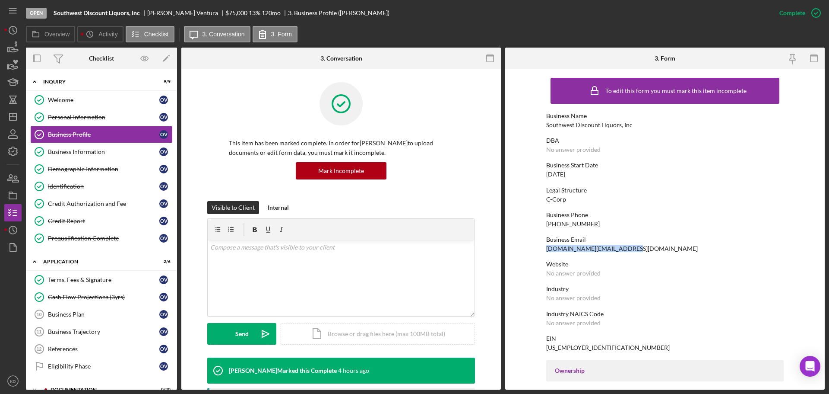
drag, startPoint x: 626, startPoint y: 251, endPoint x: 546, endPoint y: 251, distance: 79.5
click at [546, 251] on div "Business Email [DOMAIN_NAME][EMAIL_ADDRESS][DOMAIN_NAME]" at bounding box center [665, 244] width 238 height 16
copy div "[DOMAIN_NAME][EMAIL_ADDRESS][DOMAIN_NAME]"
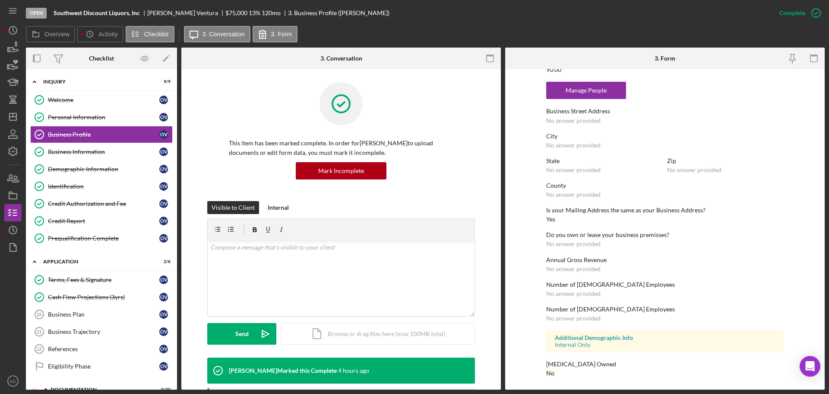
scroll to position [209, 0]
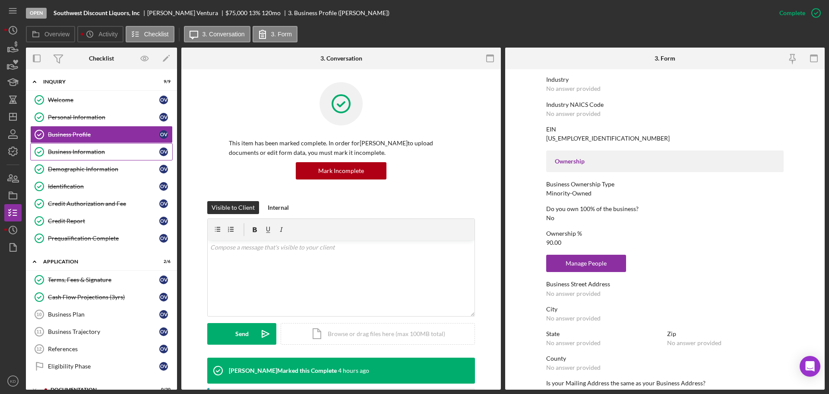
drag, startPoint x: 63, startPoint y: 150, endPoint x: 91, endPoint y: 154, distance: 27.9
click at [63, 150] on div "Business Information" at bounding box center [103, 151] width 111 height 7
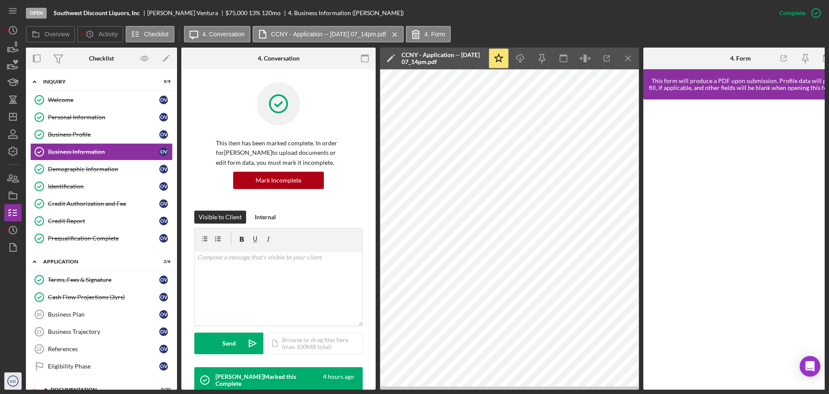
click at [14, 380] on text "KD" at bounding box center [13, 380] width 6 height 5
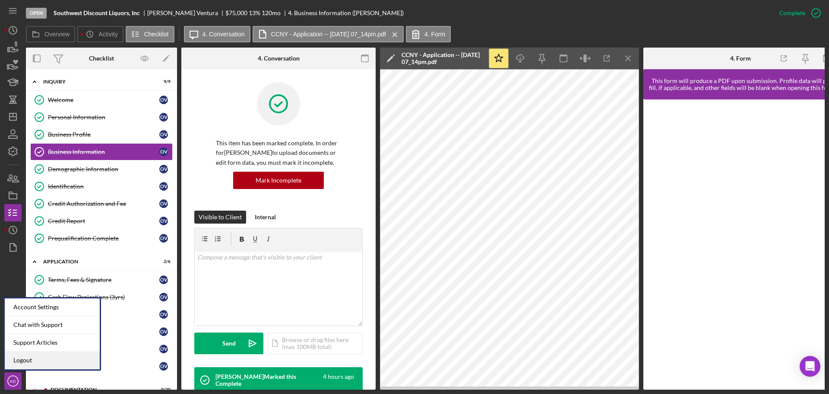
click at [17, 360] on link "Logout" at bounding box center [52, 360] width 95 height 18
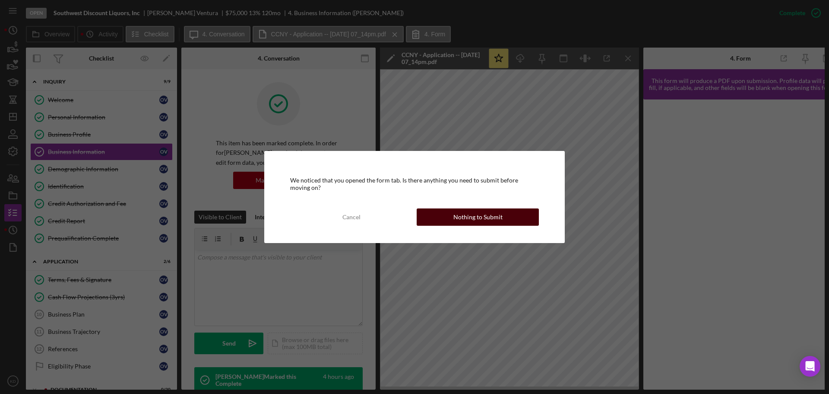
click at [456, 214] on div "Nothing to Submit" at bounding box center [478, 216] width 49 height 17
